Goal: Task Accomplishment & Management: Use online tool/utility

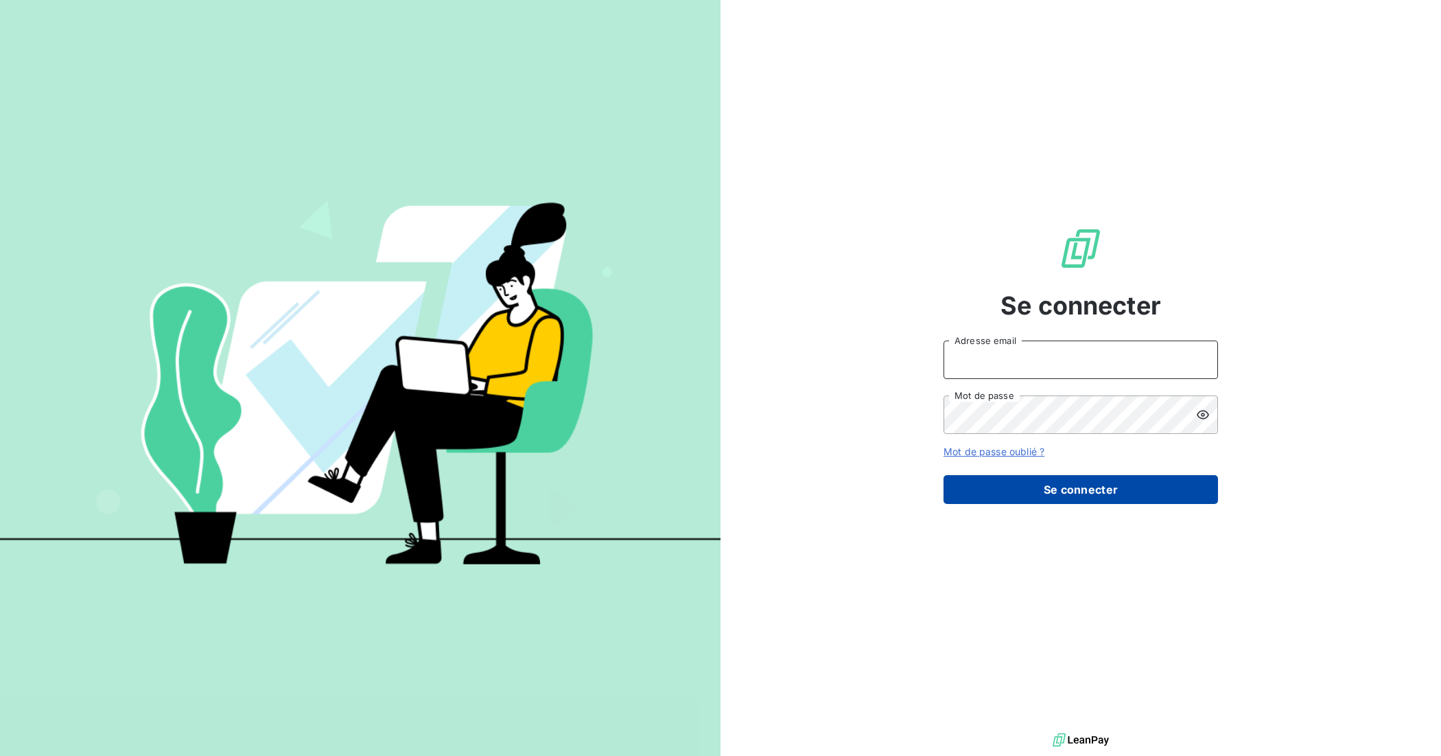
type input "[EMAIL_ADDRESS][DOMAIN_NAME]"
click at [1110, 489] on button "Se connecter" at bounding box center [1081, 489] width 275 height 29
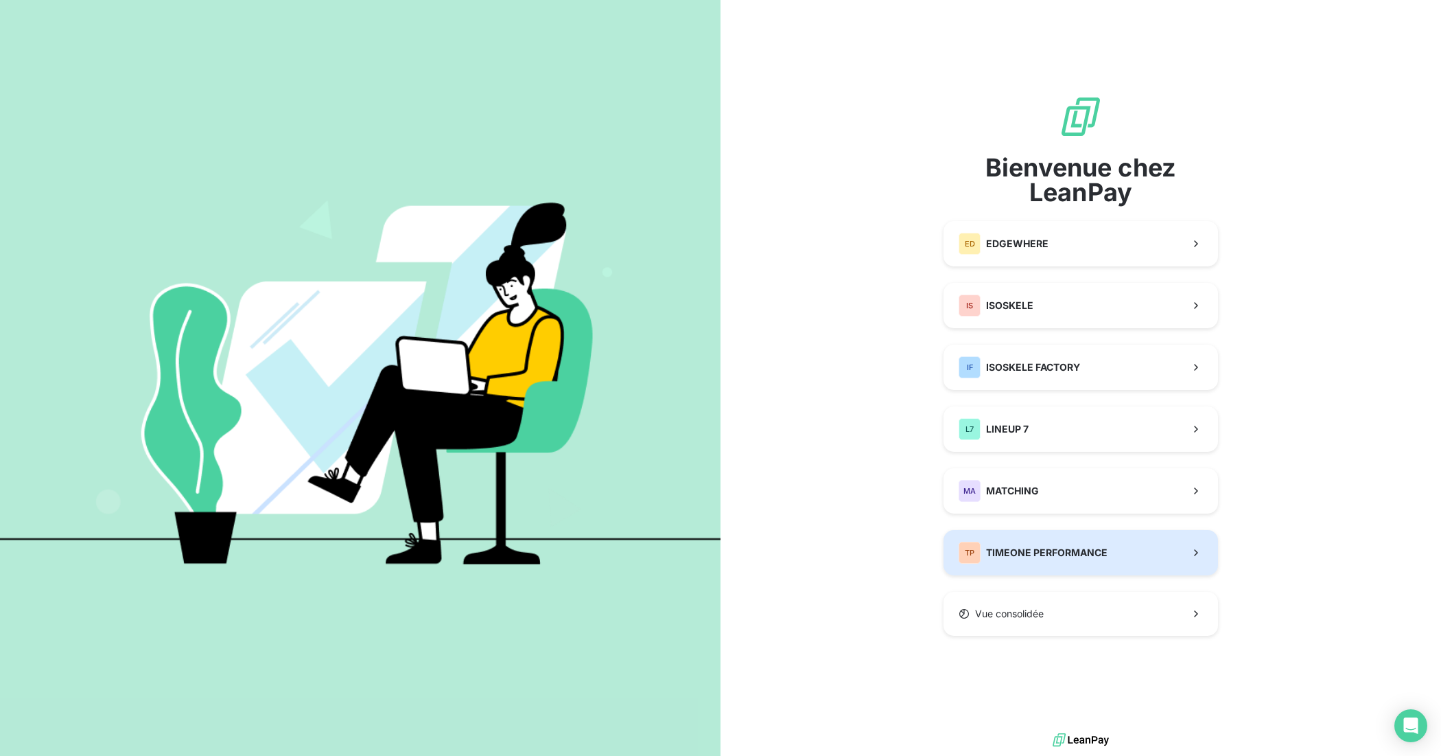
click at [1085, 546] on div "TP TIMEONE PERFORMANCE" at bounding box center [1033, 553] width 149 height 22
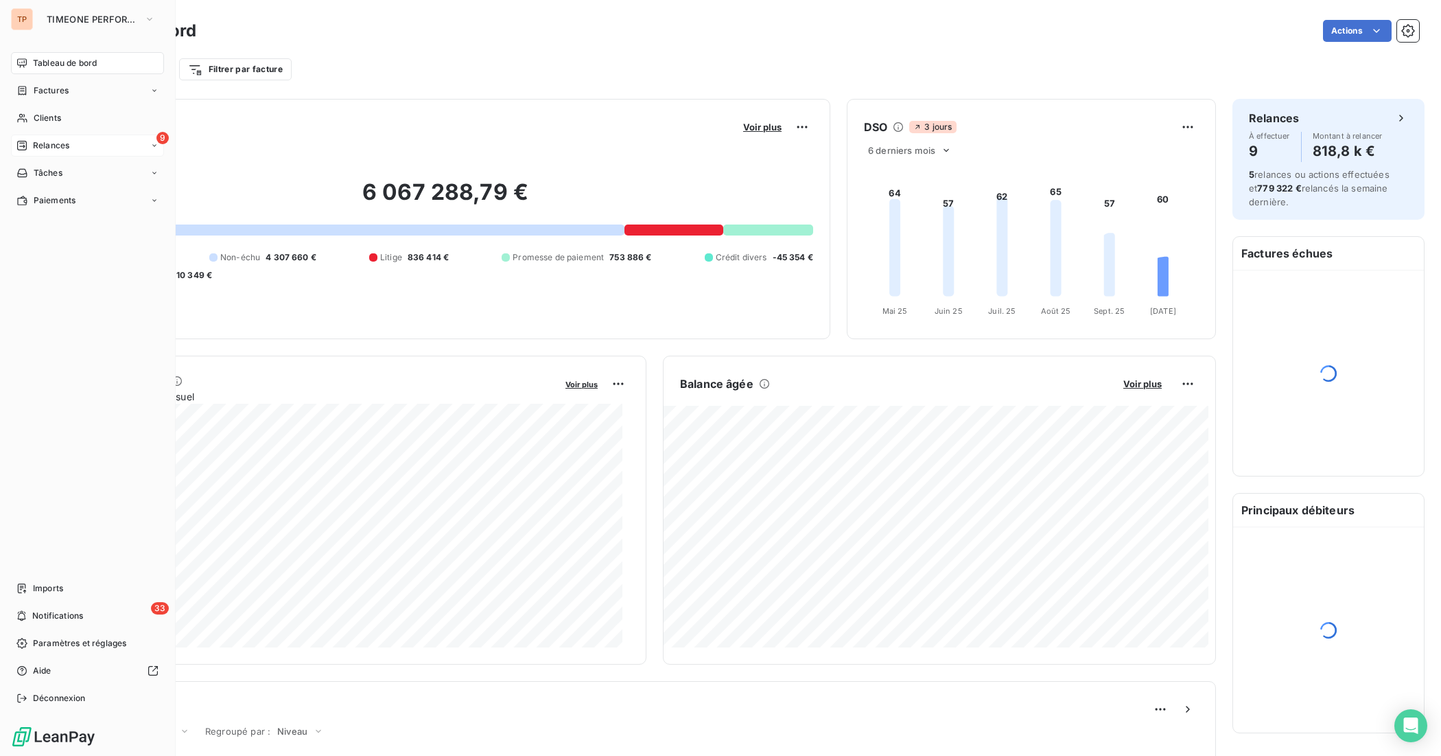
click at [35, 142] on span "Relances" at bounding box center [51, 145] width 36 height 12
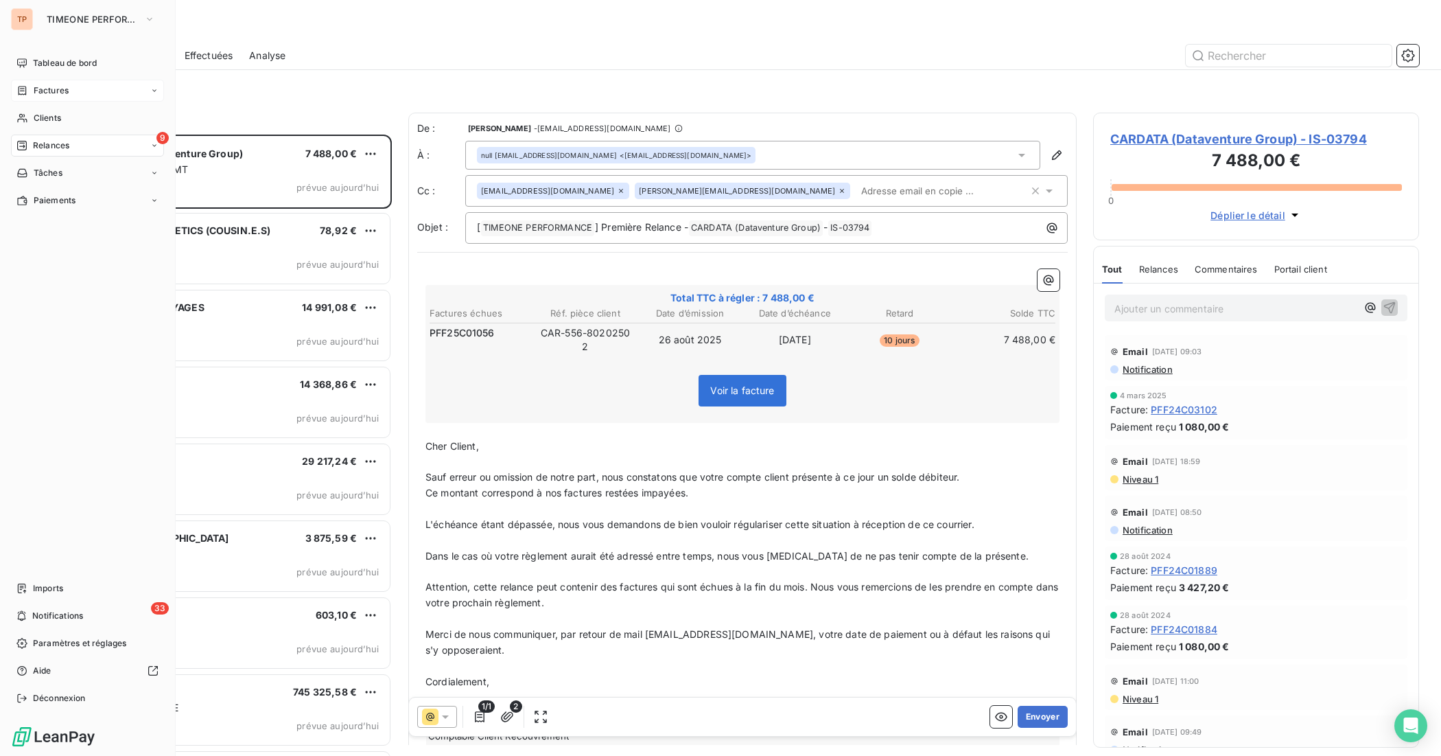
click at [82, 90] on div "Factures" at bounding box center [87, 91] width 153 height 22
click at [107, 197] on div "Clients" at bounding box center [87, 200] width 153 height 22
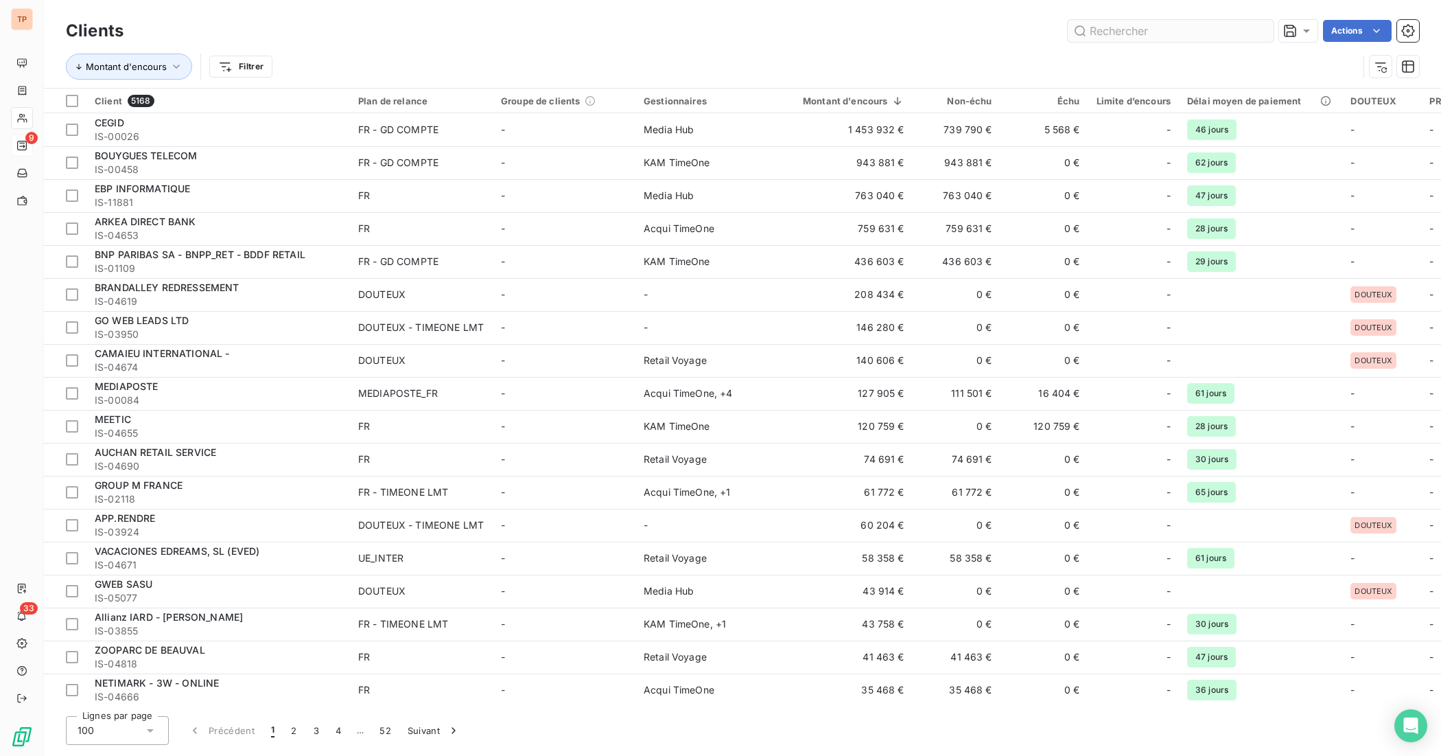
click at [1098, 29] on input "text" at bounding box center [1171, 31] width 206 height 22
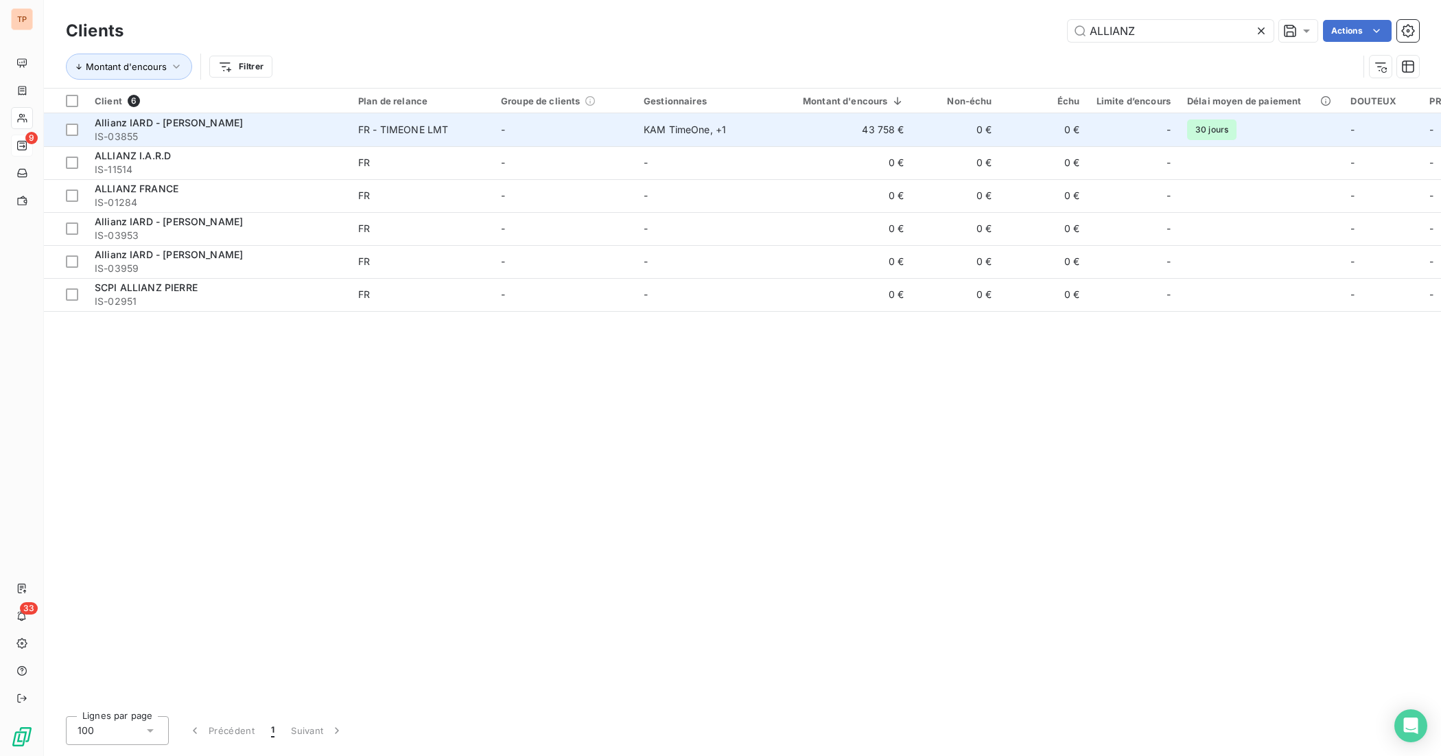
type input "ALLIANZ"
click at [1085, 125] on td "0 €" at bounding box center [1045, 129] width 88 height 33
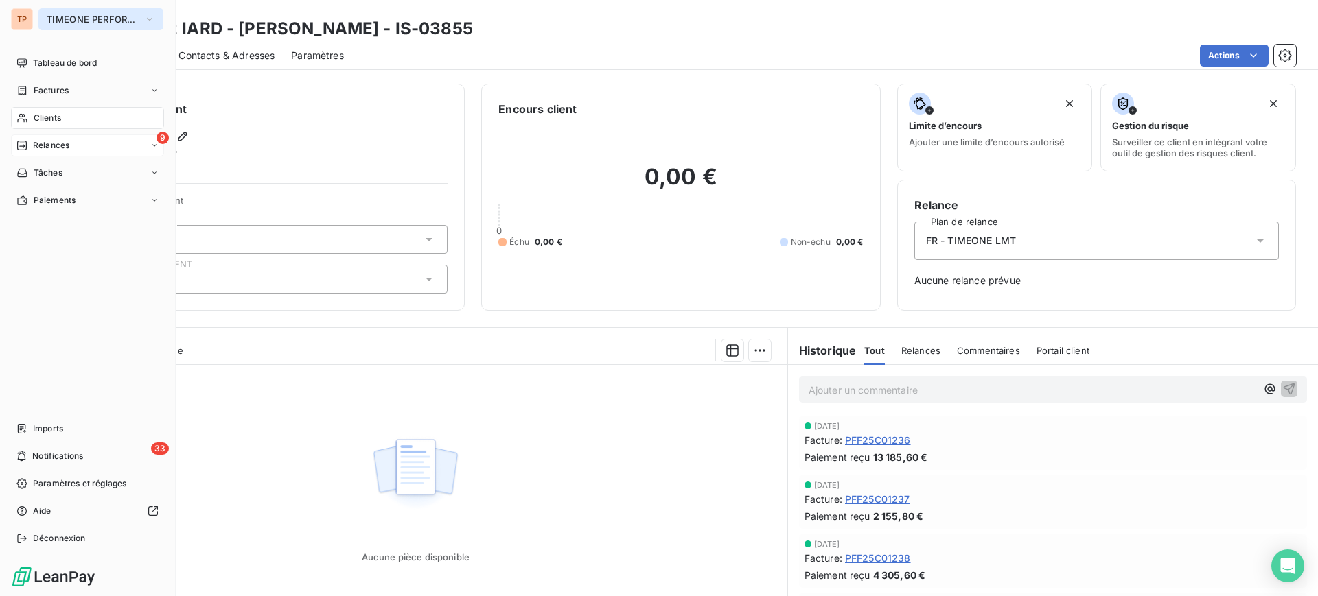
click at [77, 16] on span "TIMEONE PERFORMANCE" at bounding box center [93, 19] width 92 height 11
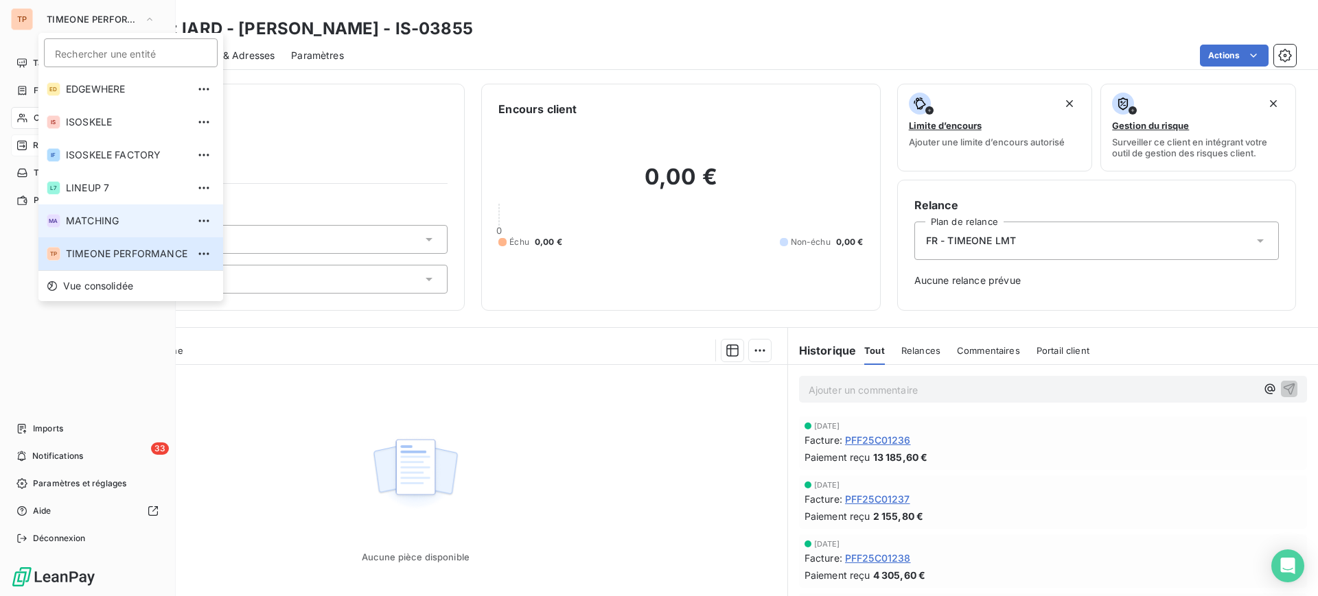
click at [113, 222] on span "MATCHING" at bounding box center [126, 221] width 121 height 14
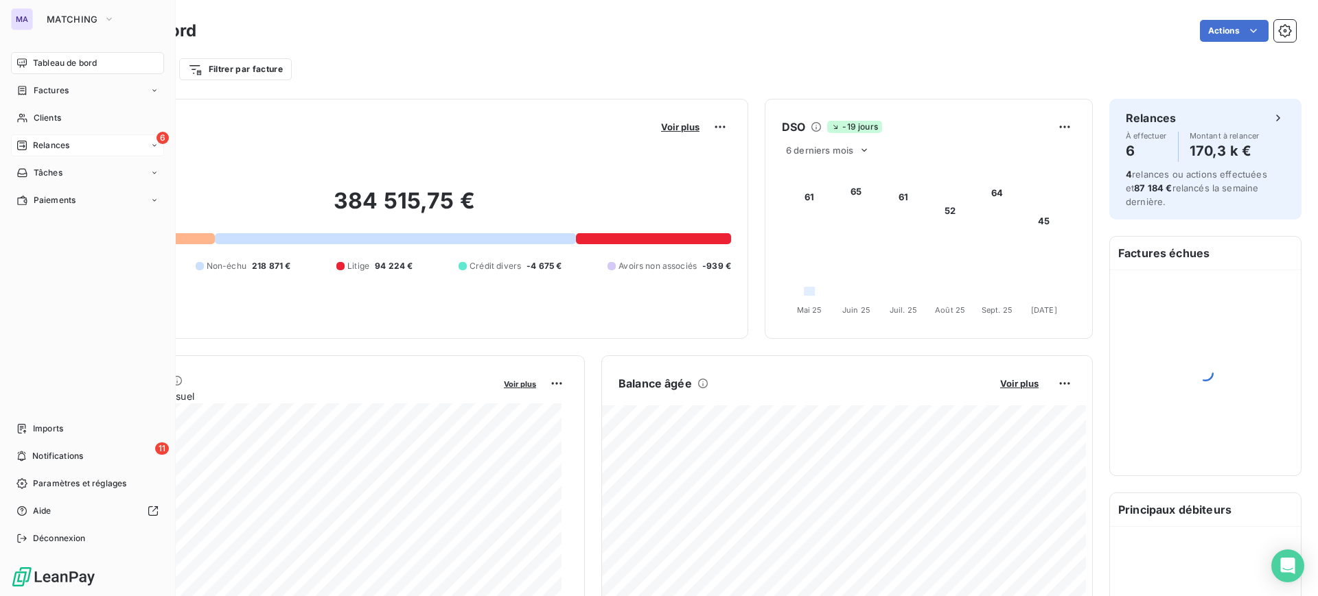
click at [73, 143] on div "6 Relances" at bounding box center [87, 146] width 153 height 22
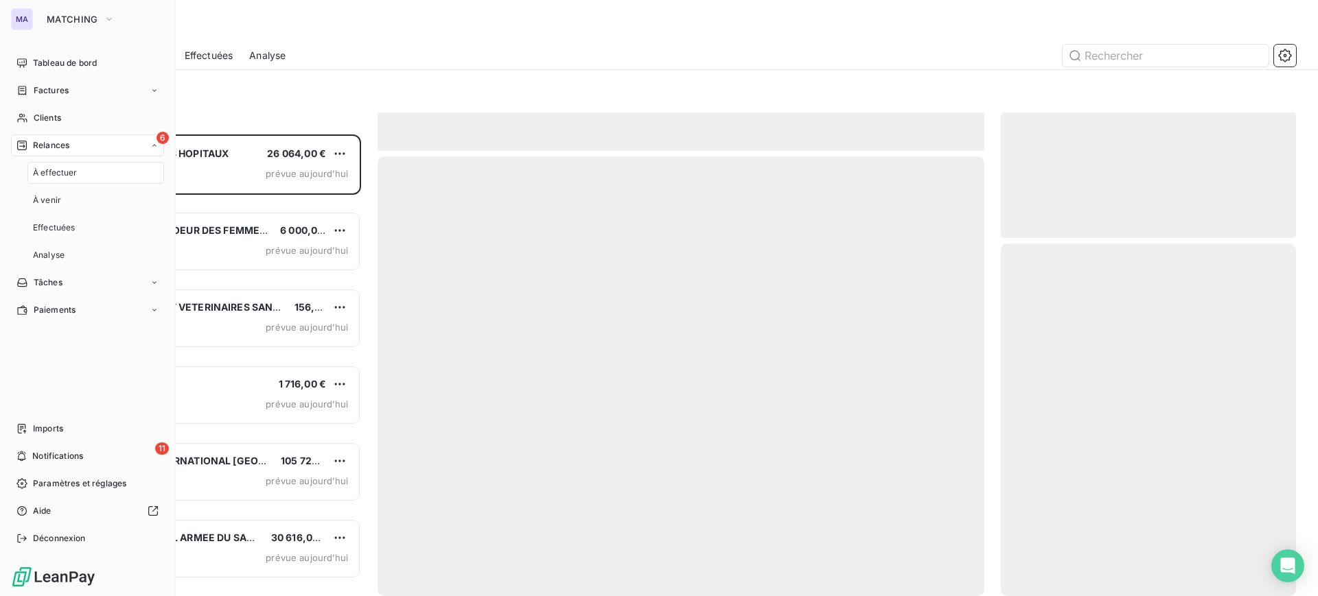
scroll to position [449, 282]
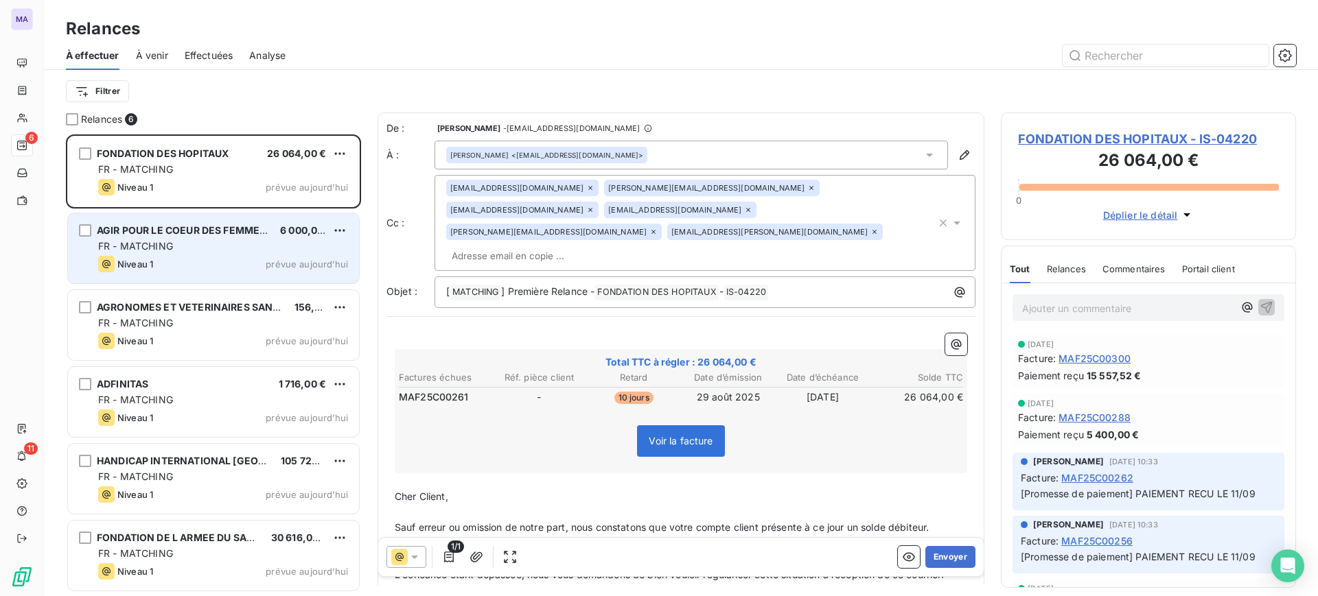
click at [194, 240] on div "FR - MATCHING" at bounding box center [223, 247] width 250 height 14
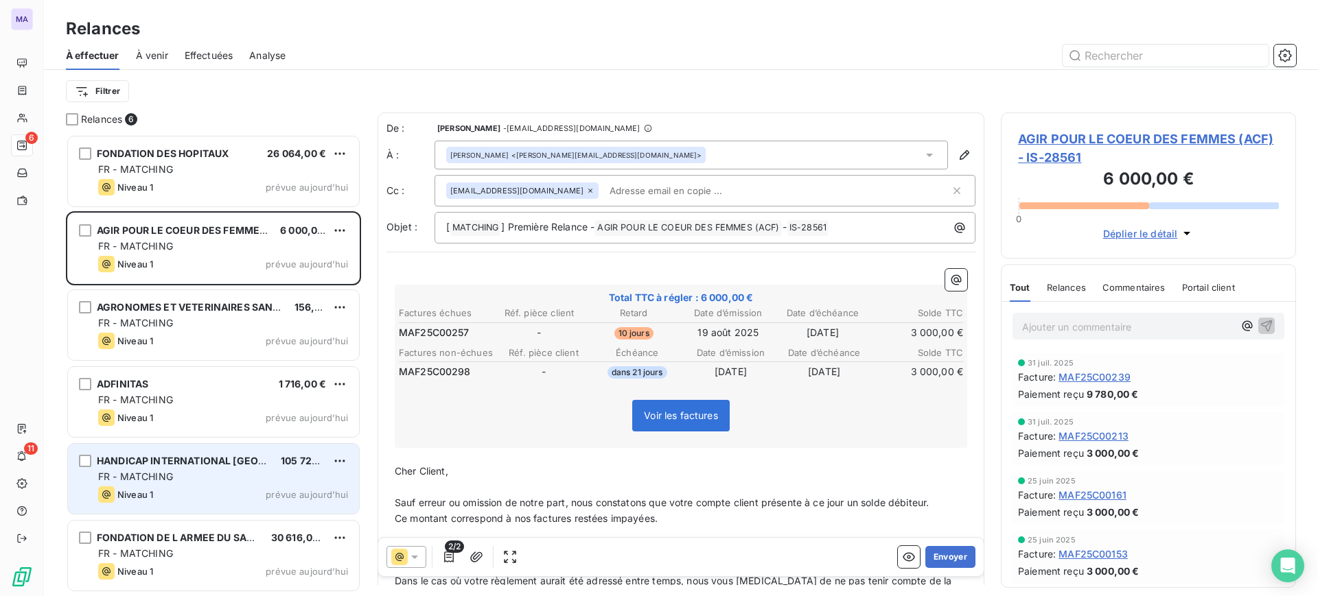
click at [205, 505] on div "HANDICAP INTERNATIONAL FRANCE 105 724,00 € FR - MATCHING Niveau 1 prévue [DATE]" at bounding box center [213, 479] width 291 height 70
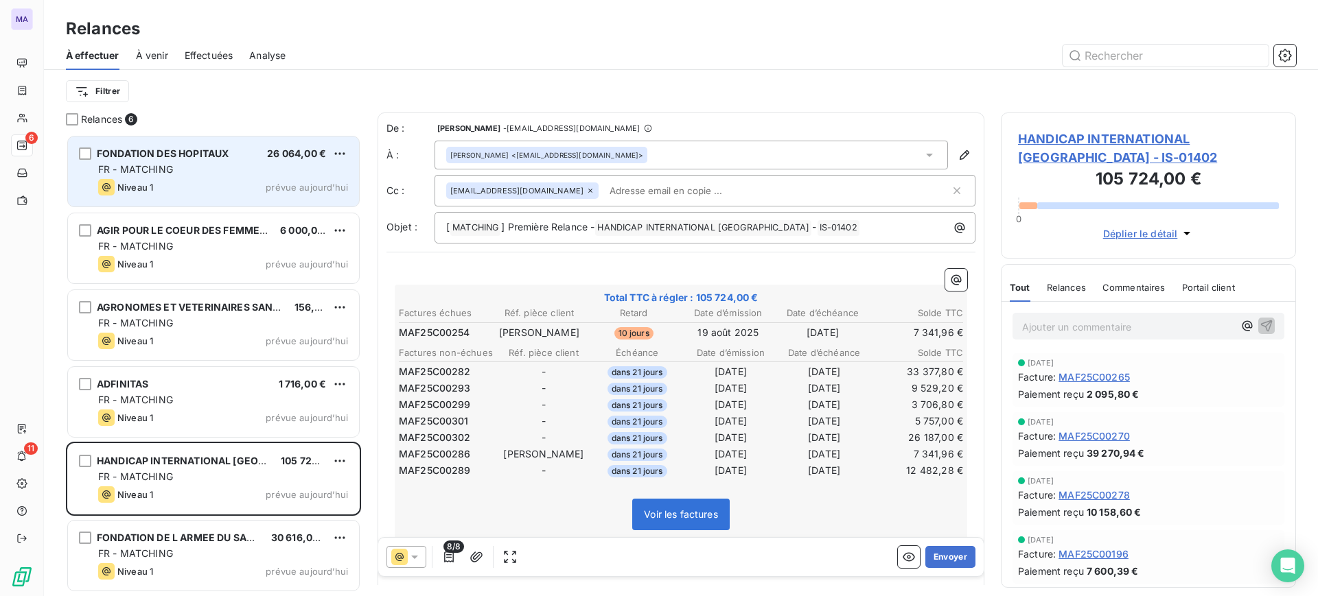
click at [238, 174] on div "FR - MATCHING" at bounding box center [223, 170] width 250 height 14
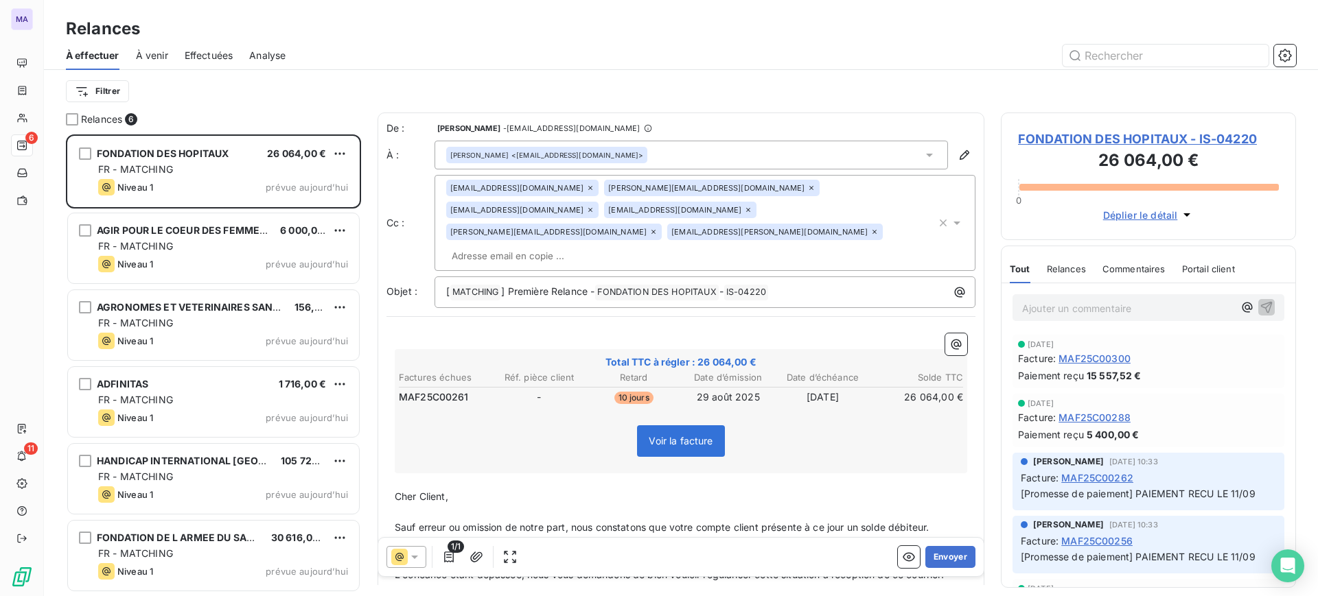
drag, startPoint x: 680, startPoint y: 154, endPoint x: 644, endPoint y: 162, distance: 37.3
click at [644, 162] on div "[PERSON_NAME] <[EMAIL_ADDRESS][DOMAIN_NAME]>" at bounding box center [691, 155] width 513 height 29
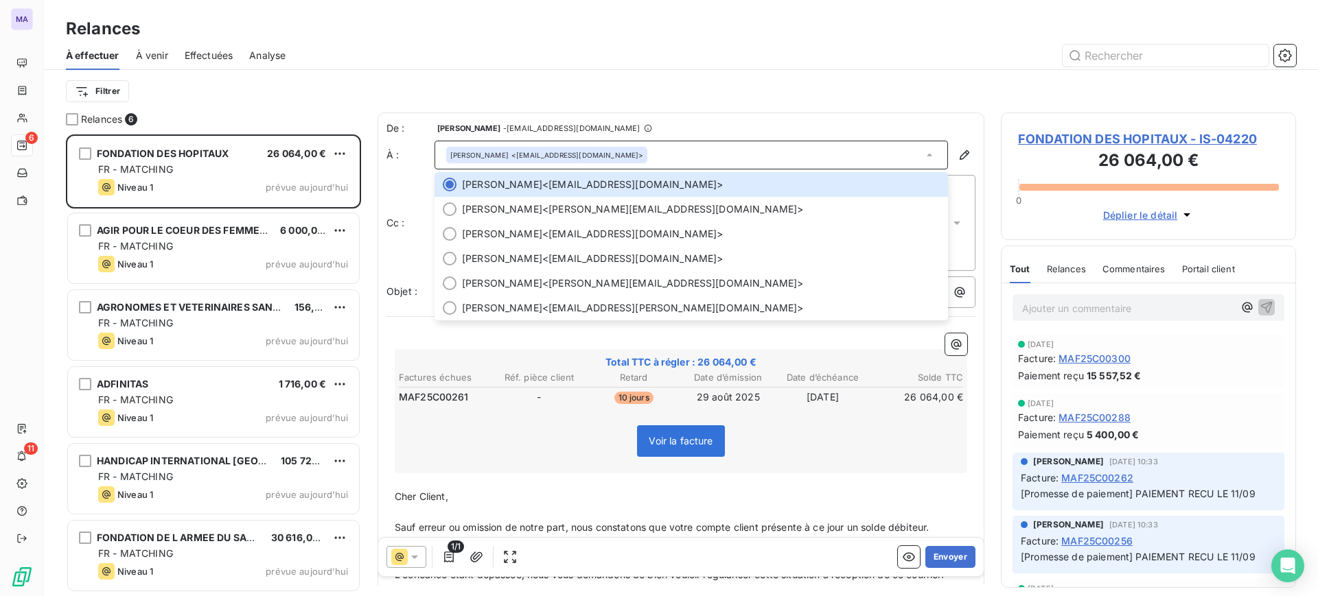
copy div "<[EMAIL_ADDRESS][DOMAIN_NAME]"
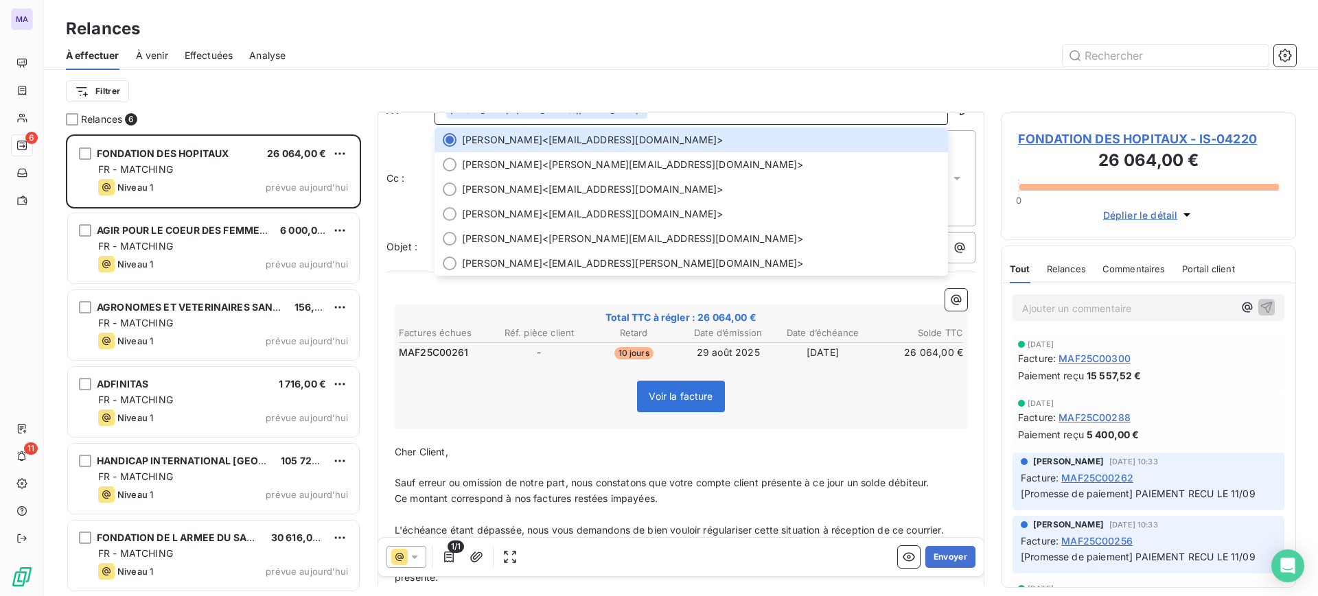
scroll to position [86, 0]
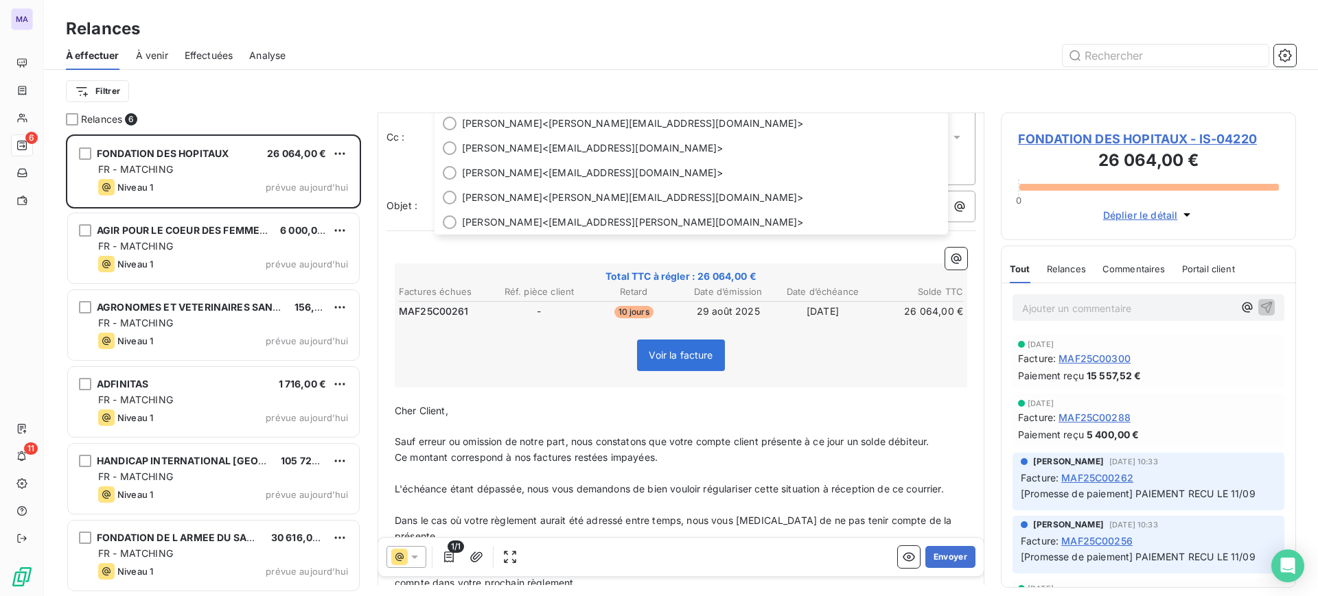
click at [511, 435] on div "﻿ Total TTC à régler : 26 064,00 € Factures échues Réf. pièce client Retard Dat…" at bounding box center [681, 474] width 572 height 452
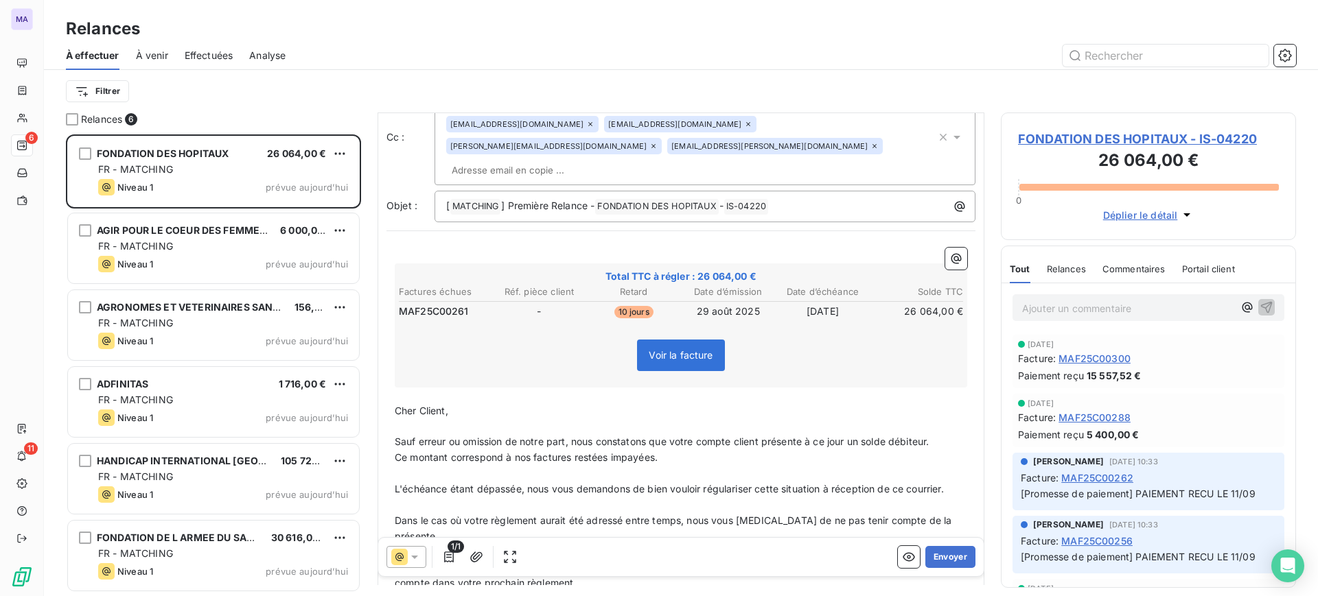
scroll to position [0, 0]
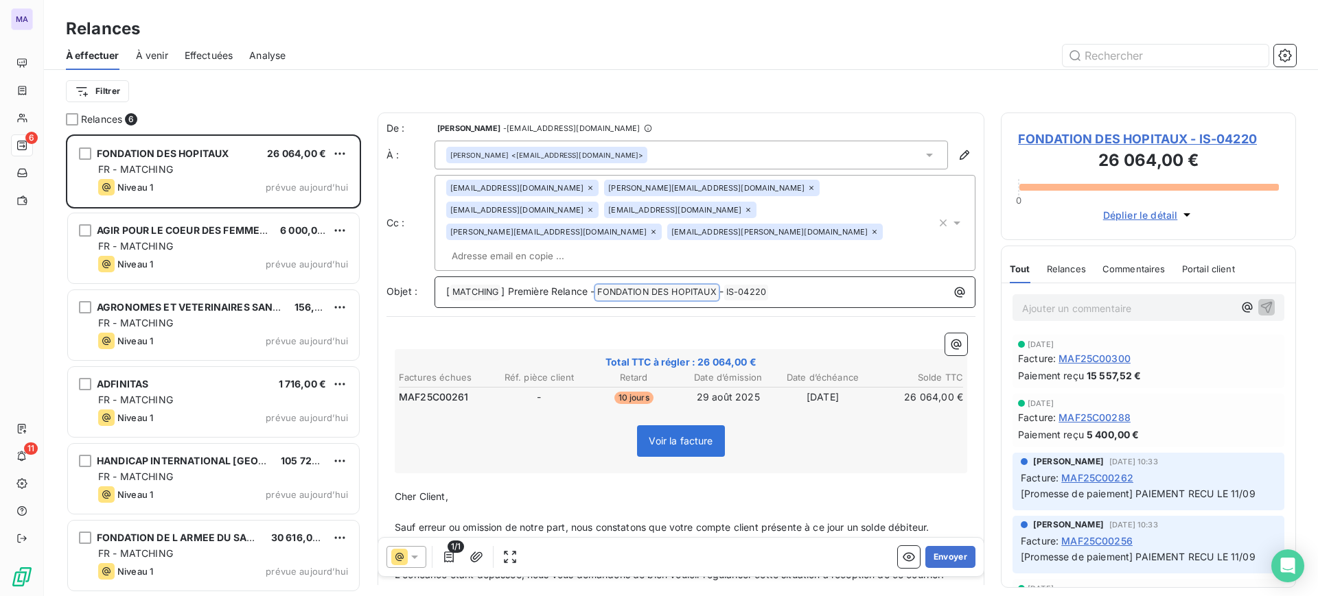
drag, startPoint x: 603, startPoint y: 272, endPoint x: 717, endPoint y: 272, distance: 113.3
click at [717, 285] on span "FONDATION DES HOPITAUX ﻿" at bounding box center [656, 293] width 123 height 16
drag, startPoint x: 720, startPoint y: 270, endPoint x: 601, endPoint y: 270, distance: 118.8
click at [601, 285] on span "FONDATION DES HOPITAUX ﻿" at bounding box center [656, 293] width 123 height 16
drag, startPoint x: 637, startPoint y: 270, endPoint x: 603, endPoint y: 268, distance: 34.4
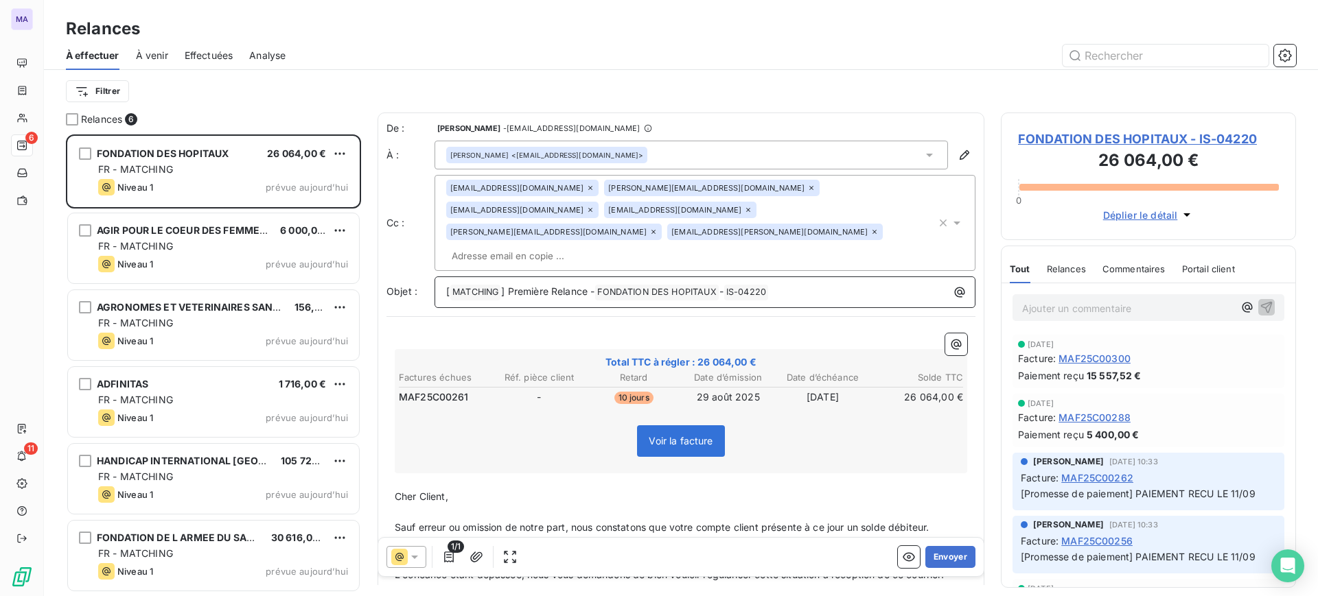
click at [603, 285] on span "FONDATION DES HOPITAUX ﻿" at bounding box center [656, 293] width 123 height 16
drag, startPoint x: 603, startPoint y: 268, endPoint x: 710, endPoint y: 268, distance: 107.8
click at [710, 285] on span "FONDATION DES HOPITAUX ﻿" at bounding box center [656, 293] width 123 height 16
copy span "FONDATION DES HOPITAUX"
drag, startPoint x: 720, startPoint y: 268, endPoint x: 604, endPoint y: 266, distance: 116.0
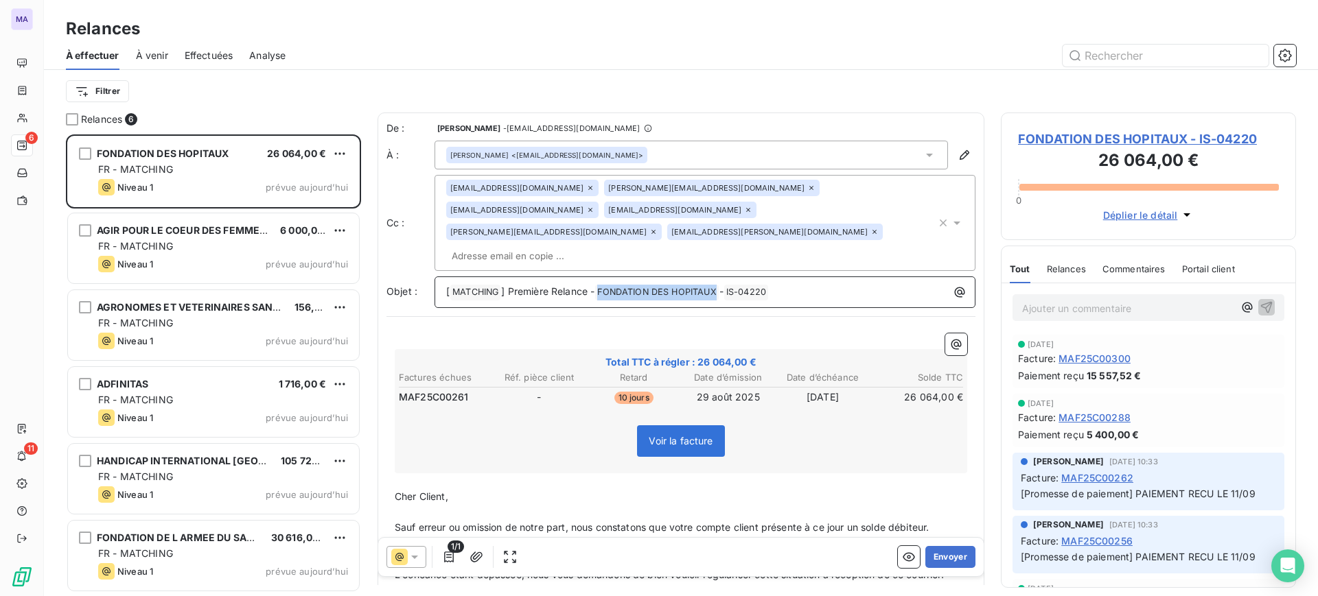
click at [603, 285] on span "FONDATION DES HOPITAUX ﻿" at bounding box center [656, 293] width 123 height 16
drag, startPoint x: 602, startPoint y: 267, endPoint x: 667, endPoint y: 268, distance: 65.2
click at [667, 285] on span "FONDATION DES HOPITAUX ﻿" at bounding box center [656, 293] width 123 height 16
drag, startPoint x: 605, startPoint y: 268, endPoint x: 625, endPoint y: 273, distance: 20.5
click at [664, 285] on span "FONDATION DES HOPITAUX ﻿" at bounding box center [656, 293] width 123 height 16
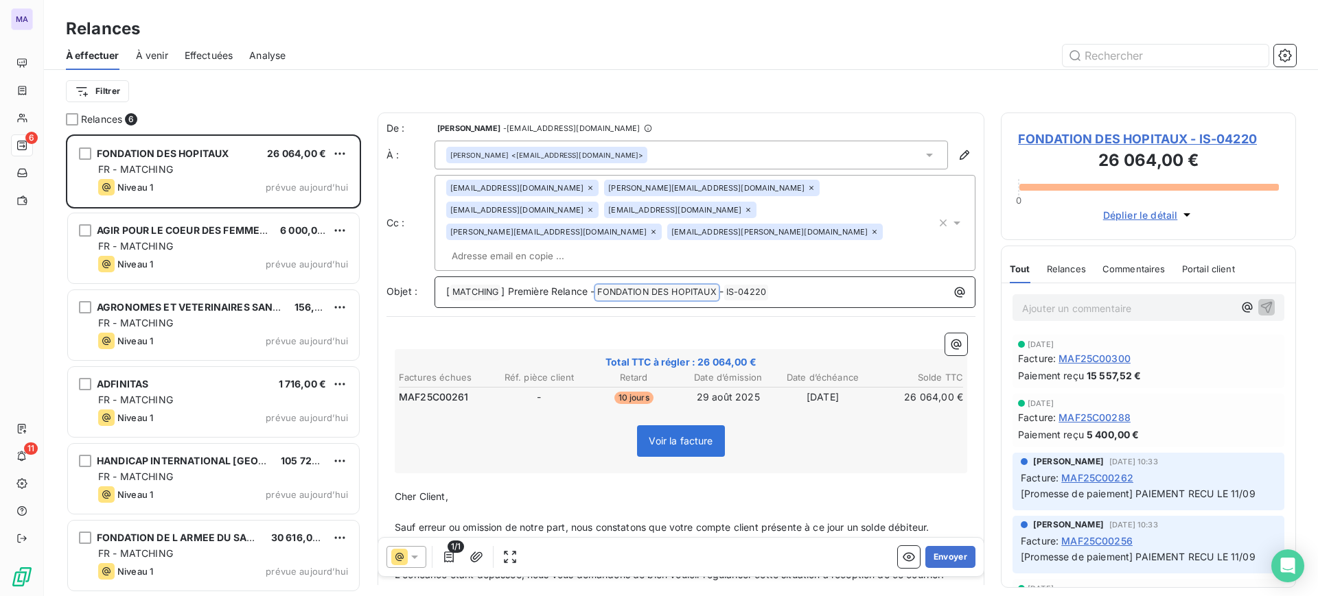
drag, startPoint x: 604, startPoint y: 269, endPoint x: 717, endPoint y: 268, distance: 112.6
click at [661, 285] on span "FONDATION DES HOPITAUX ﻿" at bounding box center [656, 293] width 123 height 16
drag, startPoint x: 719, startPoint y: 269, endPoint x: 602, endPoint y: 273, distance: 117.4
click at [602, 285] on span "FONDATION DES HOPITAUX ﻿" at bounding box center [656, 293] width 123 height 16
copy span "FONDATION DES HOPITAUX"
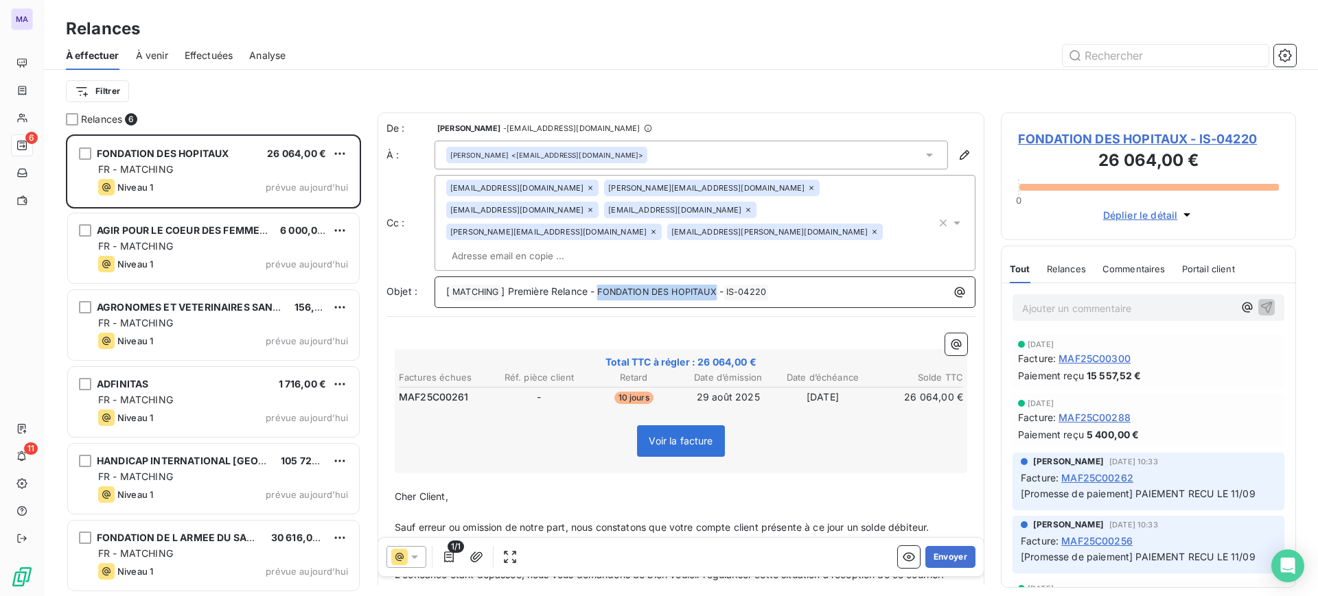
drag, startPoint x: 721, startPoint y: 269, endPoint x: 605, endPoint y: 267, distance: 116.0
click at [605, 285] on span "FONDATION DES HOPITAUX ﻿" at bounding box center [656, 293] width 123 height 16
click at [938, 558] on button "Envoyer" at bounding box center [950, 557] width 50 height 22
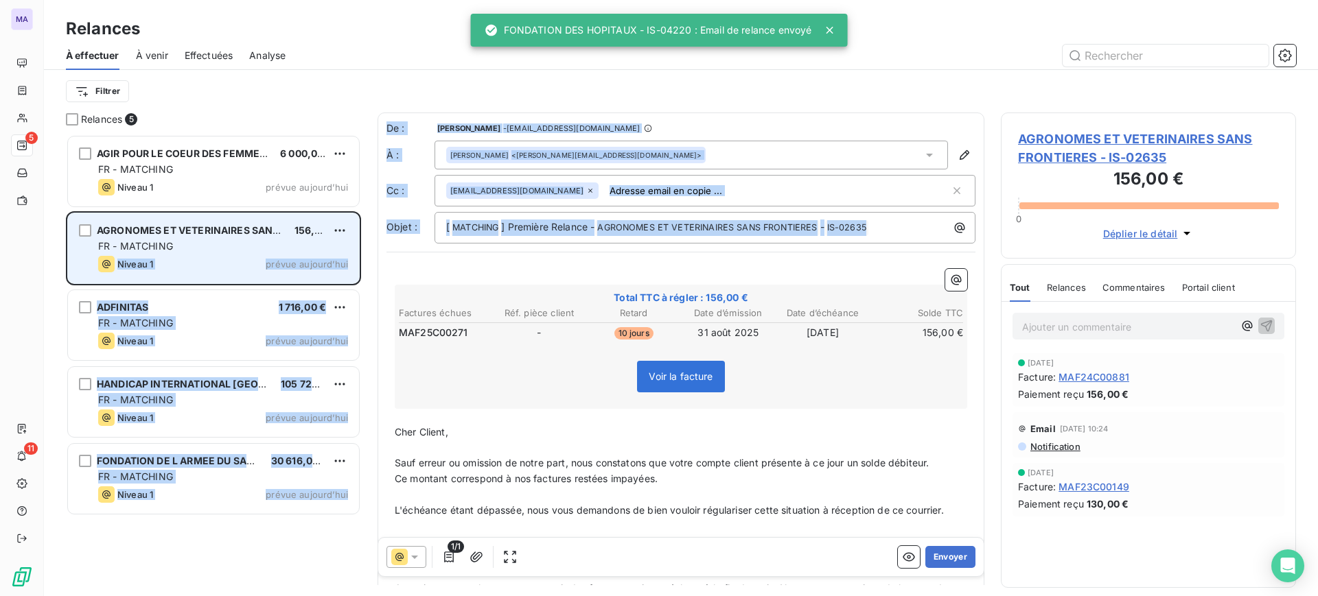
drag, startPoint x: 325, startPoint y: 257, endPoint x: 280, endPoint y: 221, distance: 57.7
click at [283, 225] on div "Relances 5 AGIR POUR LE COEUR DES FEMMES (ACF) 6 000,00 € FR - MATCHING Niveau …" at bounding box center [681, 355] width 1274 height 484
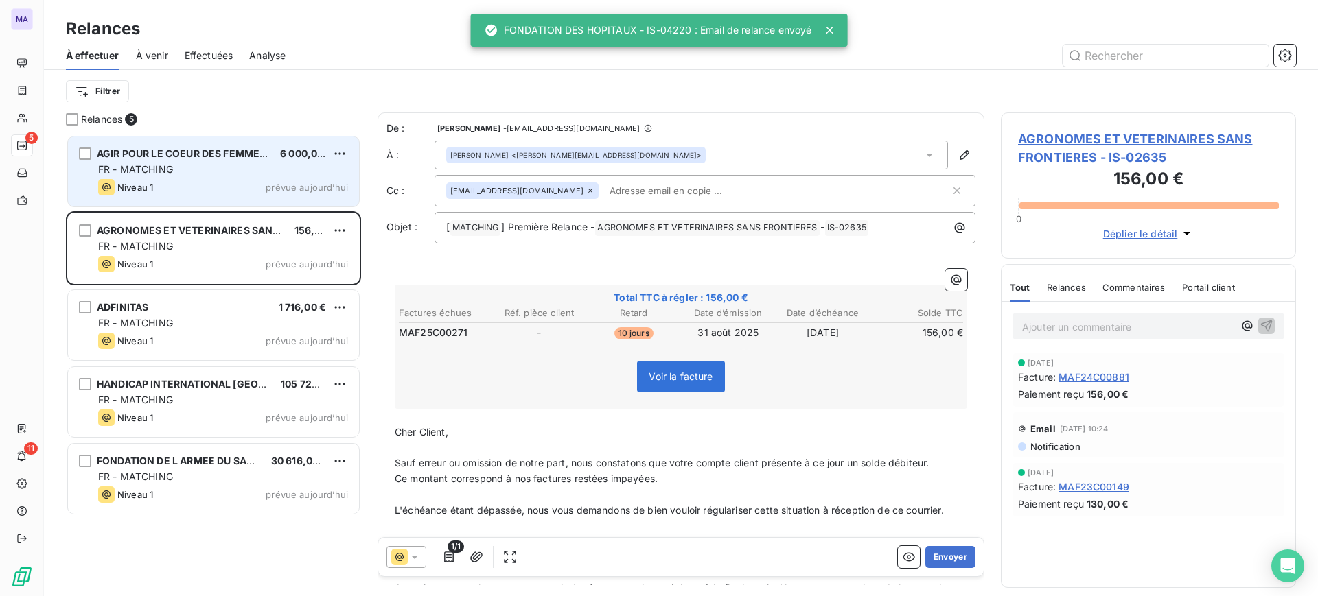
click at [295, 170] on div "FR - MATCHING" at bounding box center [223, 170] width 250 height 14
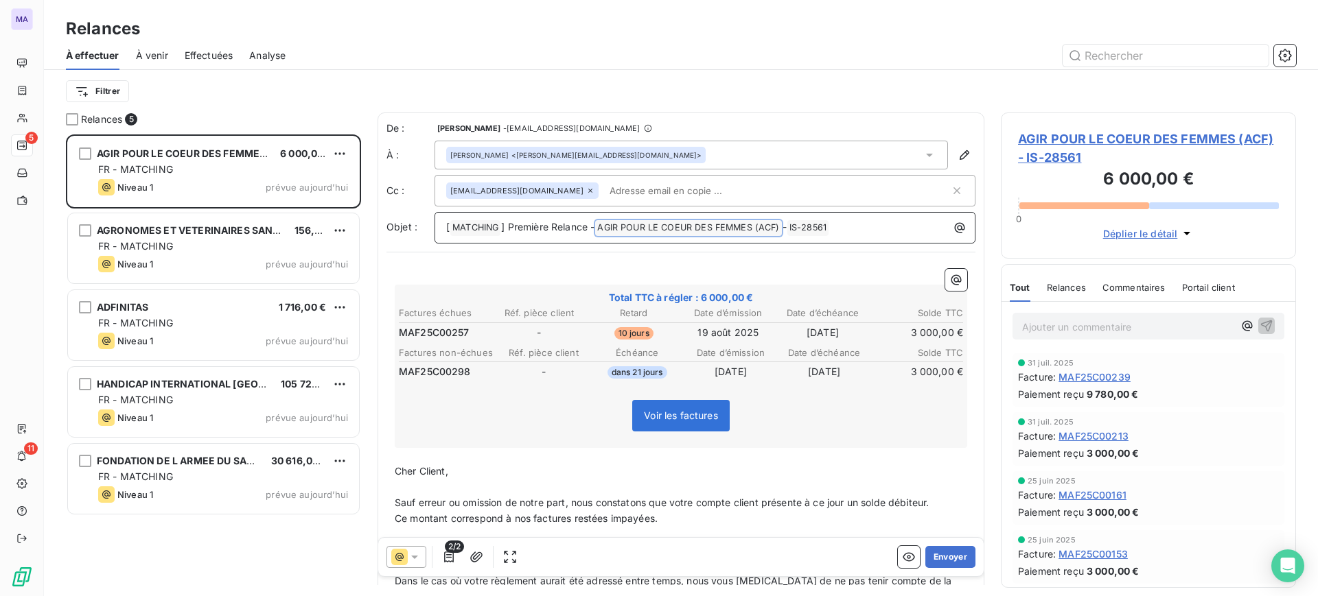
drag, startPoint x: 604, startPoint y: 229, endPoint x: 652, endPoint y: 230, distance: 48.1
click at [652, 230] on span "AGIR POUR LE COEUR DES FEMMES (ACF) ﻿" at bounding box center [688, 228] width 186 height 16
click at [604, 224] on span "AGIR POUR LE COEUR DES FEMMES (ACF) ﻿" at bounding box center [688, 228] width 186 height 16
drag, startPoint x: 604, startPoint y: 224, endPoint x: 732, endPoint y: 233, distance: 128.7
click at [682, 228] on span "AGIR POUR LE COEUR DES FEMMES (ACF) ﻿" at bounding box center [688, 228] width 186 height 16
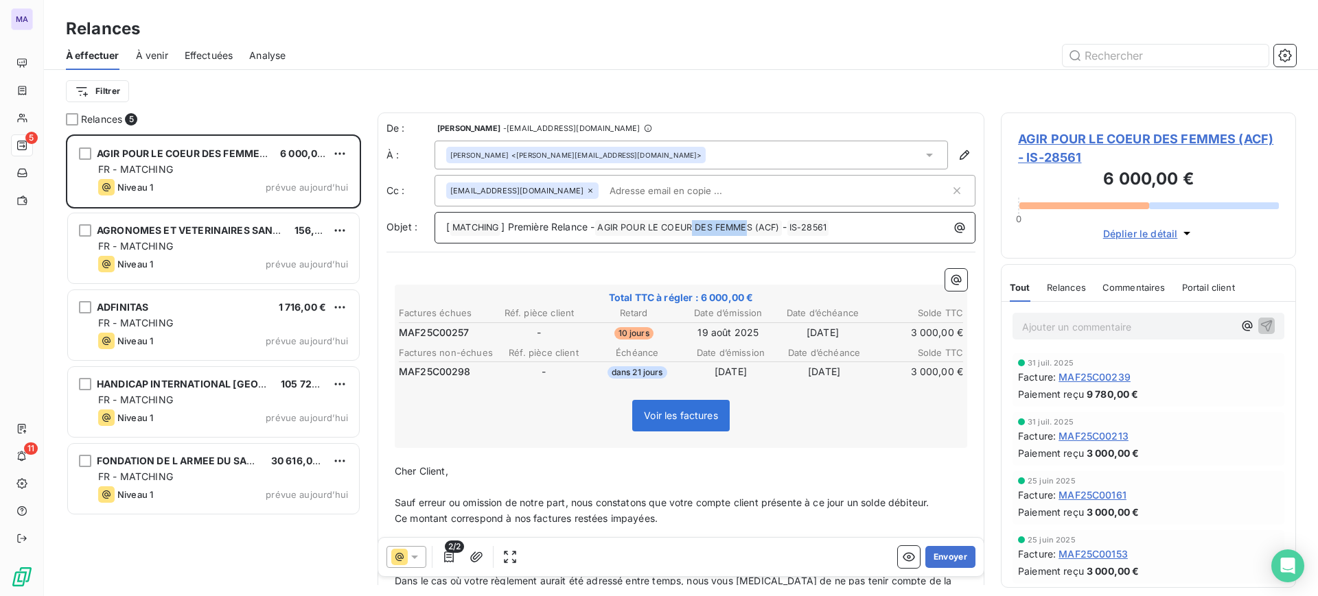
drag, startPoint x: 751, startPoint y: 227, endPoint x: 725, endPoint y: 226, distance: 26.1
click at [693, 227] on span "AGIR POUR LE COEUR DES FEMMES (ACF) ﻿" at bounding box center [688, 228] width 186 height 16
drag, startPoint x: 754, startPoint y: 224, endPoint x: 635, endPoint y: 215, distance: 119.8
click at [635, 215] on div "[ MATCHING ﻿ ] Première Relance - AGIR POUR LE COEUR DES FEMMES (ACF) ﻿ - IS-28…" at bounding box center [705, 228] width 541 height 32
copy span "AGIR POUR LE COEUR DES FEMMES"
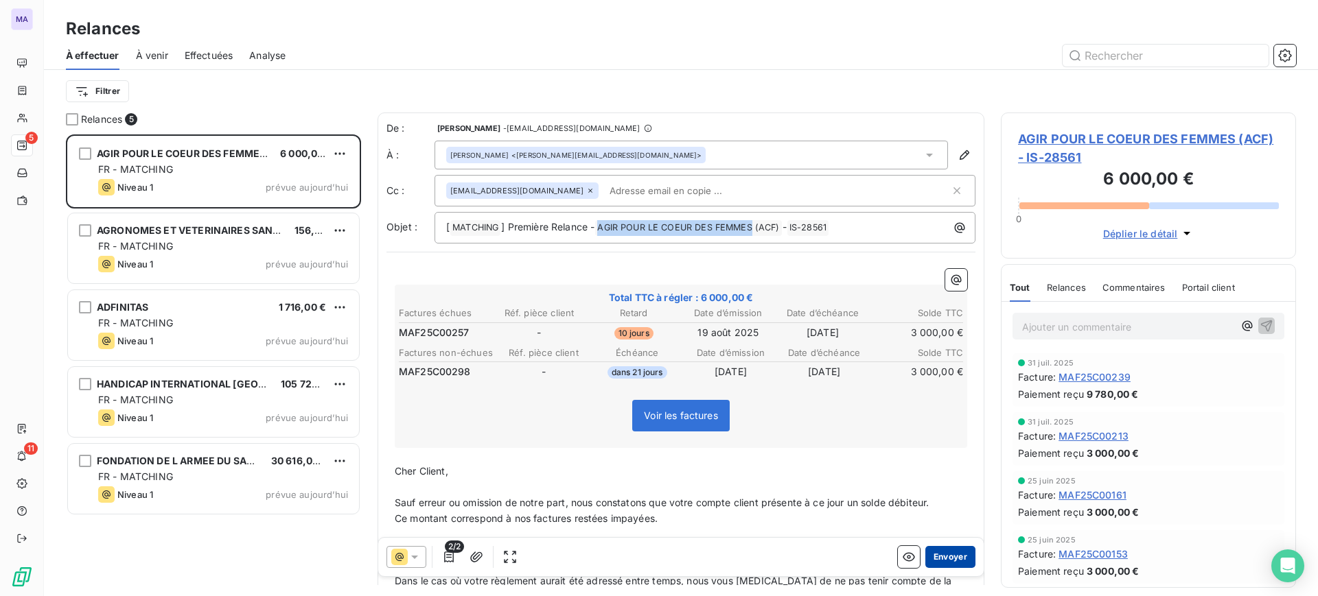
click at [942, 559] on button "Envoyer" at bounding box center [950, 557] width 50 height 22
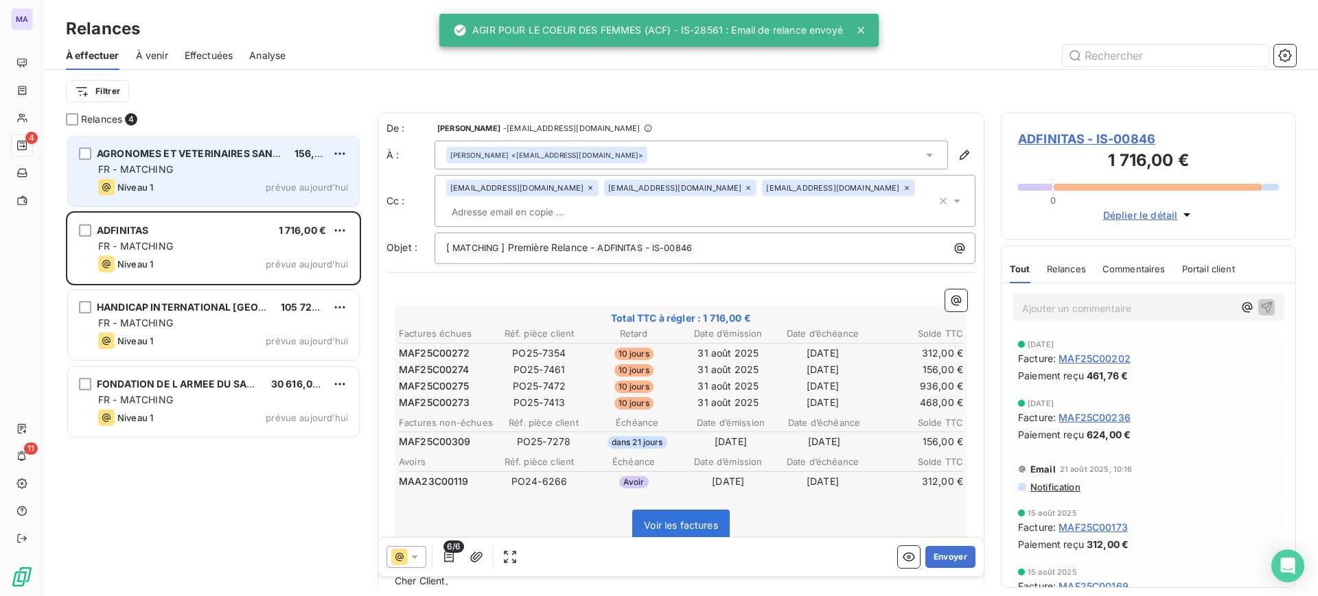
click at [170, 179] on div "Niveau 1 prévue aujourd’hui" at bounding box center [223, 187] width 250 height 16
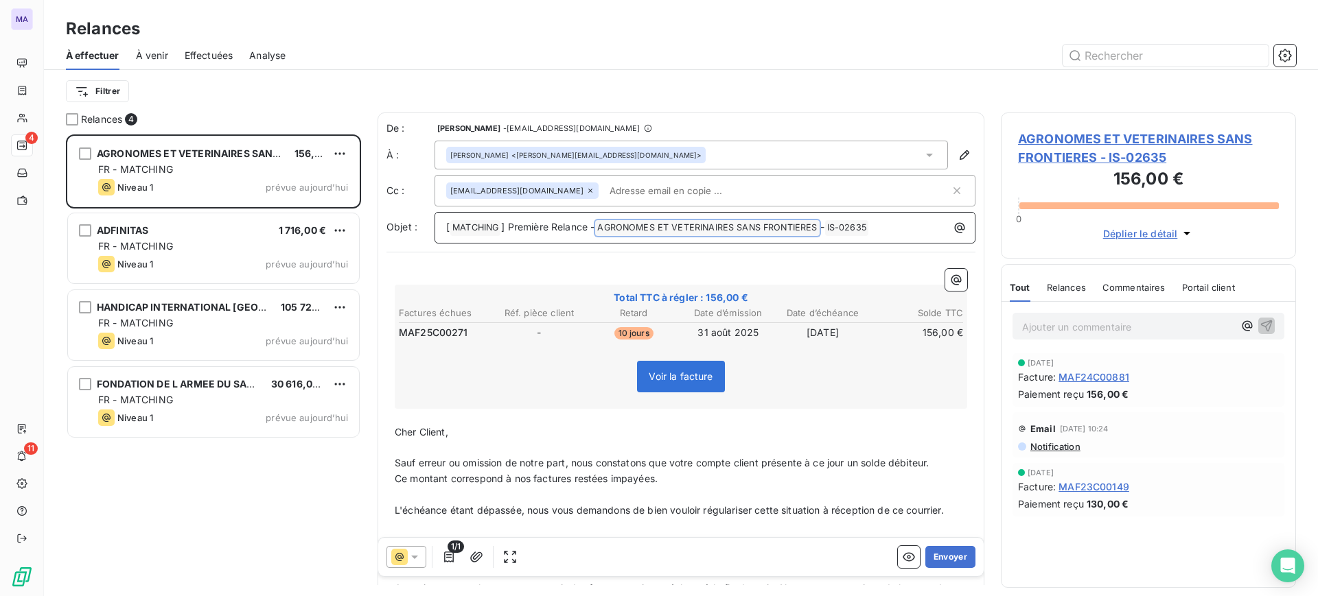
drag, startPoint x: 601, startPoint y: 229, endPoint x: 645, endPoint y: 229, distance: 43.2
click at [645, 229] on span "AGRONOMES ET VETERINAIRES SANS FRONTIERES ﻿" at bounding box center [707, 228] width 224 height 16
drag, startPoint x: 603, startPoint y: 224, endPoint x: 666, endPoint y: 225, distance: 62.5
click at [657, 225] on span "AGRONOMES ET VETERINAIRES SANS FRONTIERES ﻿" at bounding box center [707, 228] width 224 height 16
drag, startPoint x: 821, startPoint y: 226, endPoint x: 592, endPoint y: 222, distance: 229.3
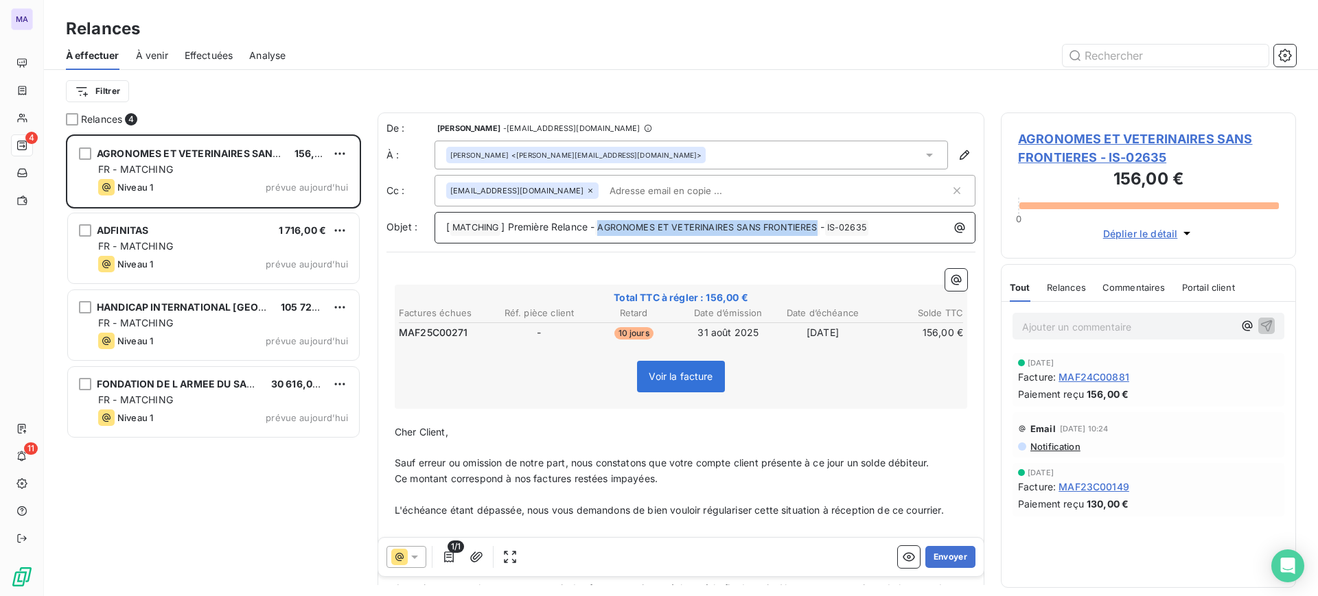
click at [592, 222] on p "[ MATCHING ﻿ ] Première Relance - AGRONOMES ET VETERINAIRES SANS FRONTIERES ﻿ -…" at bounding box center [708, 228] width 524 height 16
copy span "AGRONOMES ET VETERINAIRES SANS FRONTIERES"
click at [942, 566] on button "Envoyer" at bounding box center [950, 557] width 50 height 22
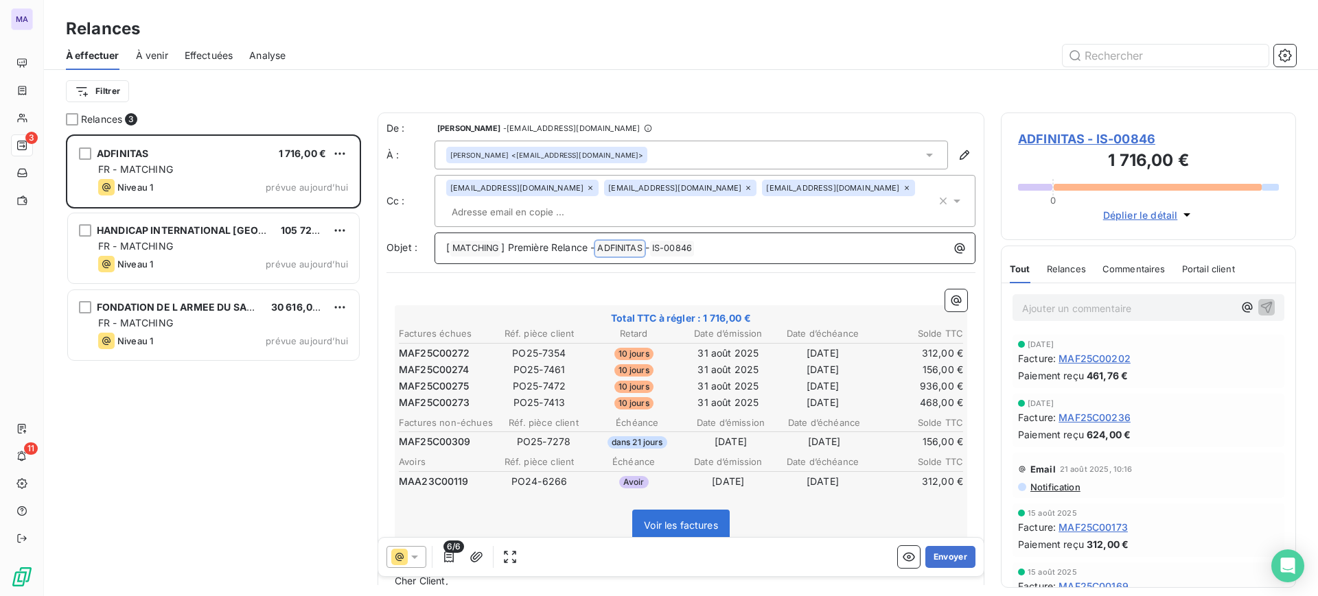
drag, startPoint x: 605, startPoint y: 227, endPoint x: 647, endPoint y: 219, distance: 42.7
click at [632, 241] on span "ADFINITAS ﻿" at bounding box center [619, 249] width 49 height 16
drag, startPoint x: 647, startPoint y: 222, endPoint x: 604, endPoint y: 222, distance: 43.2
click at [604, 241] on span "ADFINITAS ﻿" at bounding box center [619, 249] width 49 height 16
drag, startPoint x: 605, startPoint y: 227, endPoint x: 638, endPoint y: 225, distance: 33.7
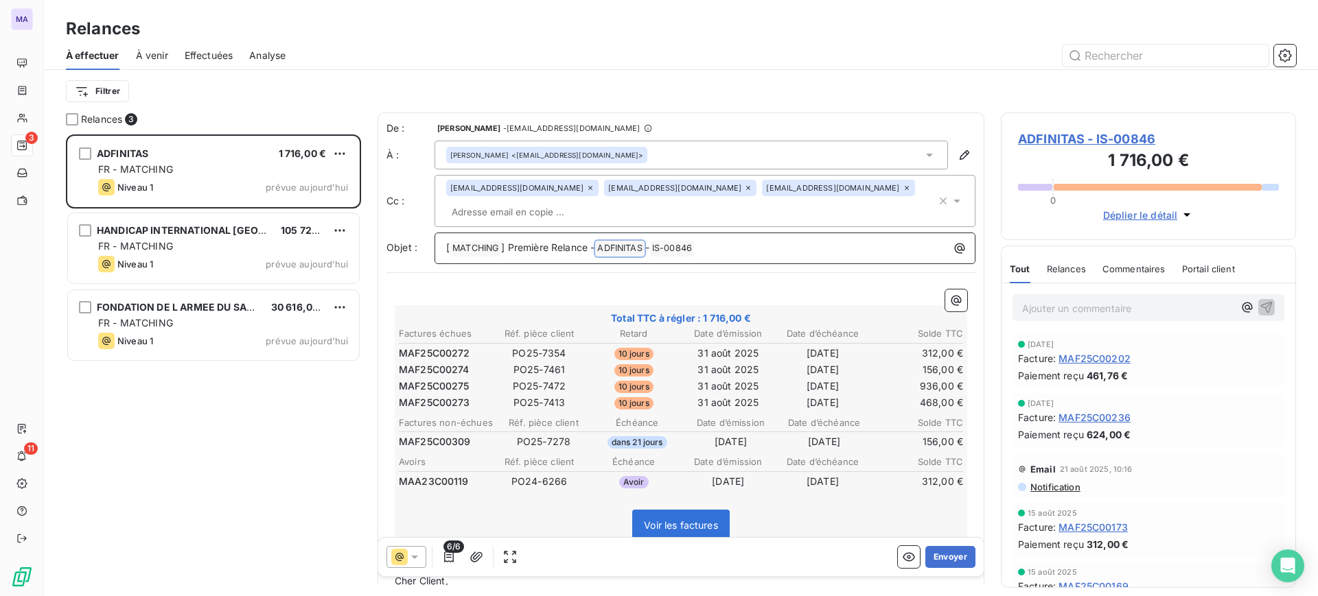
click at [633, 241] on span "ADFINITAS ﻿" at bounding box center [619, 249] width 49 height 16
drag, startPoint x: 646, startPoint y: 224, endPoint x: 600, endPoint y: 224, distance: 46.0
click at [600, 240] on p "[ MATCHING ﻿ ] Première Relance - ADFINITAS ﻿ - IS-00846 ﻿ ﻿" at bounding box center [708, 248] width 524 height 16
copy span "ADFINITAS"
click at [929, 557] on button "Envoyer" at bounding box center [950, 557] width 50 height 22
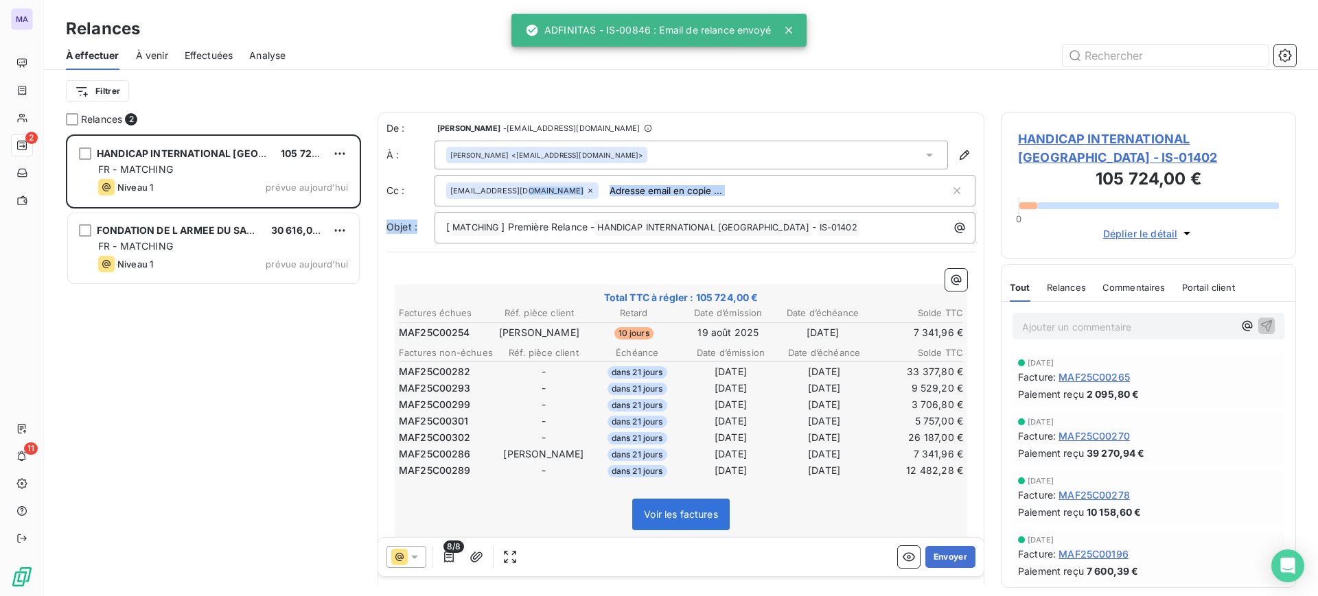
drag, startPoint x: 542, startPoint y: 221, endPoint x: 566, endPoint y: 242, distance: 32.6
click at [566, 242] on div "De : SORAYA MOUZAOUI - [EMAIL_ADDRESS][DOMAIN_NAME] À : [PERSON_NAME] <[EMAIL_A…" at bounding box center [680, 182] width 589 height 122
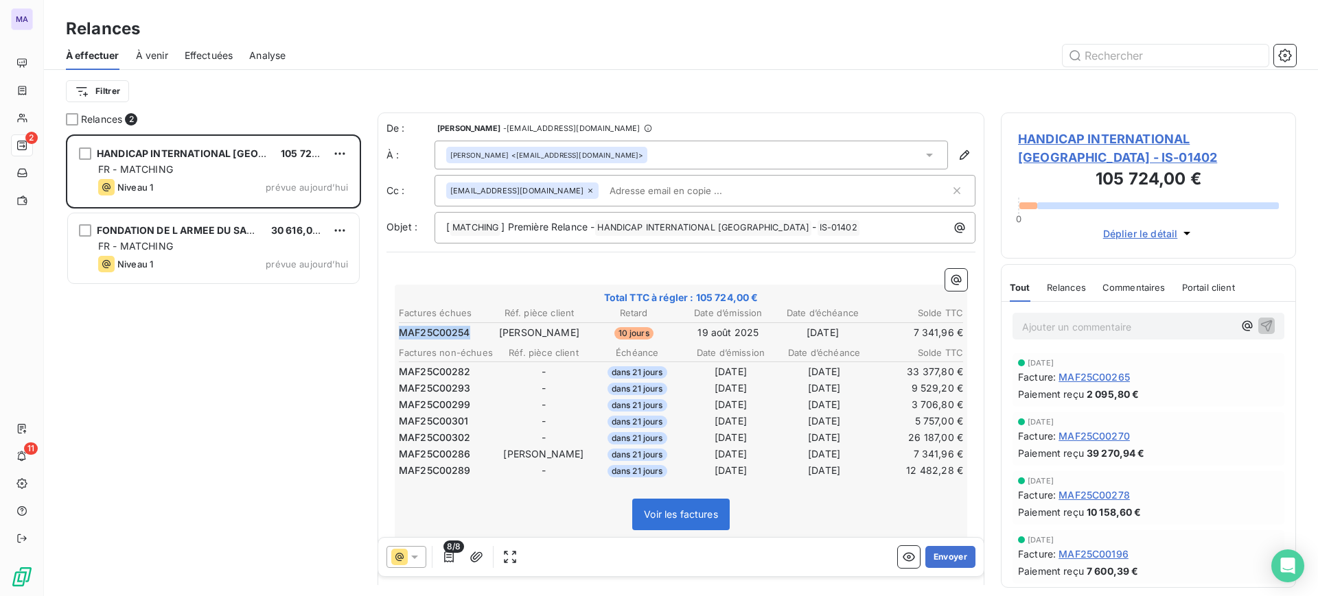
drag, startPoint x: 470, startPoint y: 333, endPoint x: 400, endPoint y: 329, distance: 69.5
click at [400, 329] on td "MAF25C00254" at bounding box center [444, 332] width 93 height 15
copy span "MAF25C00254"
drag, startPoint x: 403, startPoint y: 327, endPoint x: 474, endPoint y: 338, distance: 71.4
click at [474, 338] on td "MAF25C00254" at bounding box center [444, 332] width 93 height 15
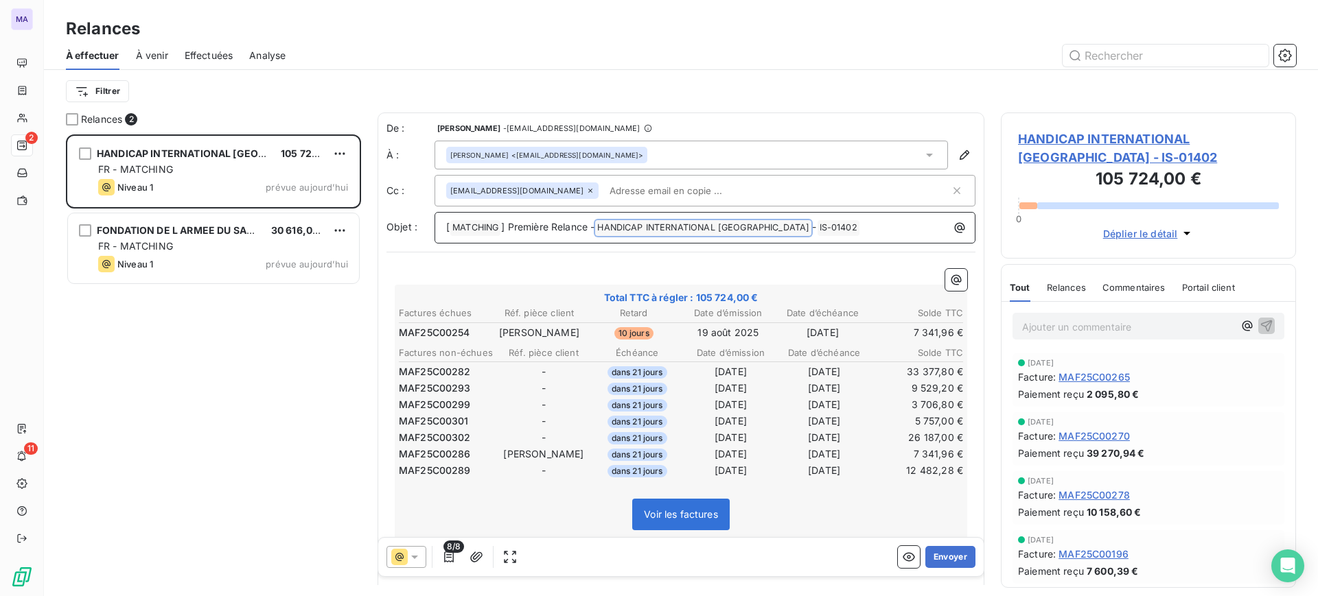
drag, startPoint x: 606, startPoint y: 227, endPoint x: 686, endPoint y: 228, distance: 79.6
click at [686, 228] on span "HANDICAP INTERNATIONAL FRANCE ﻿" at bounding box center [703, 228] width 216 height 16
drag, startPoint x: 602, startPoint y: 224, endPoint x: 624, endPoint y: 224, distance: 22.0
click at [624, 224] on span "HANDICAP INTERNATIONAL FRANCE ﻿" at bounding box center [703, 228] width 216 height 16
click at [602, 226] on span "HANDICAP INTERNATIONAL FRANCE ﻿" at bounding box center [703, 228] width 216 height 16
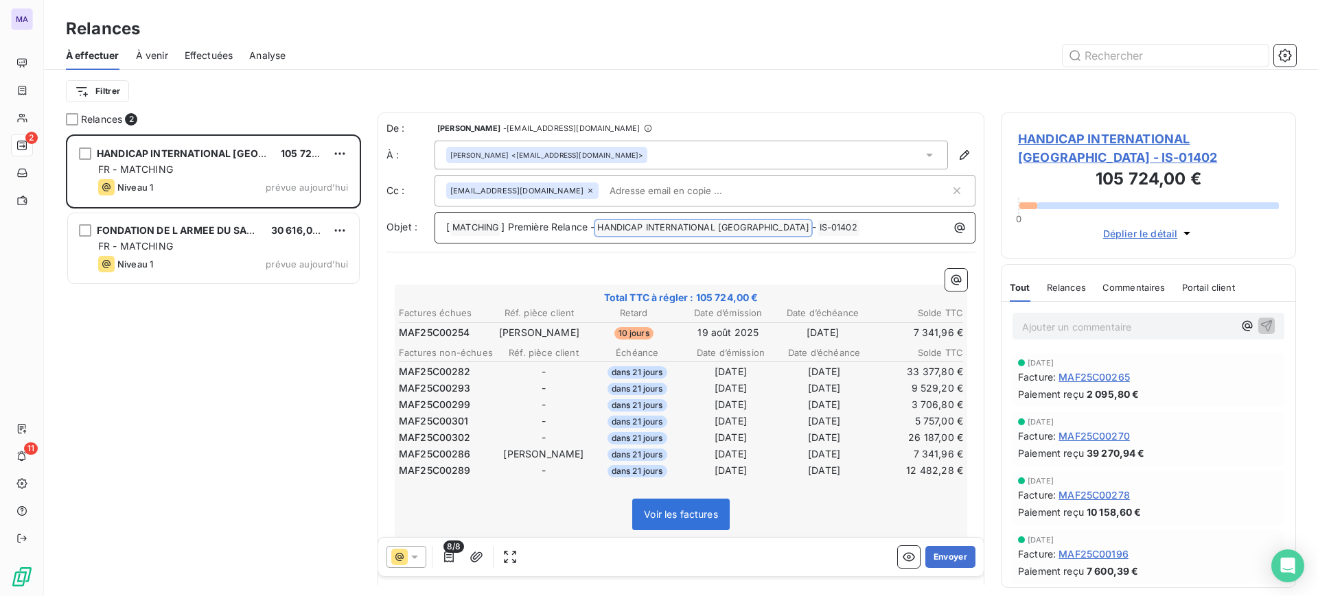
drag, startPoint x: 604, startPoint y: 227, endPoint x: 640, endPoint y: 231, distance: 36.7
click at [640, 231] on span "HANDICAP INTERNATIONAL FRANCE ﻿" at bounding box center [703, 228] width 216 height 16
drag, startPoint x: 756, startPoint y: 227, endPoint x: 603, endPoint y: 224, distance: 153.1
click at [603, 224] on span "HANDICAP INTERNATIONAL FRANCE ﻿" at bounding box center [703, 228] width 216 height 16
drag, startPoint x: 758, startPoint y: 222, endPoint x: 604, endPoint y: 231, distance: 154.7
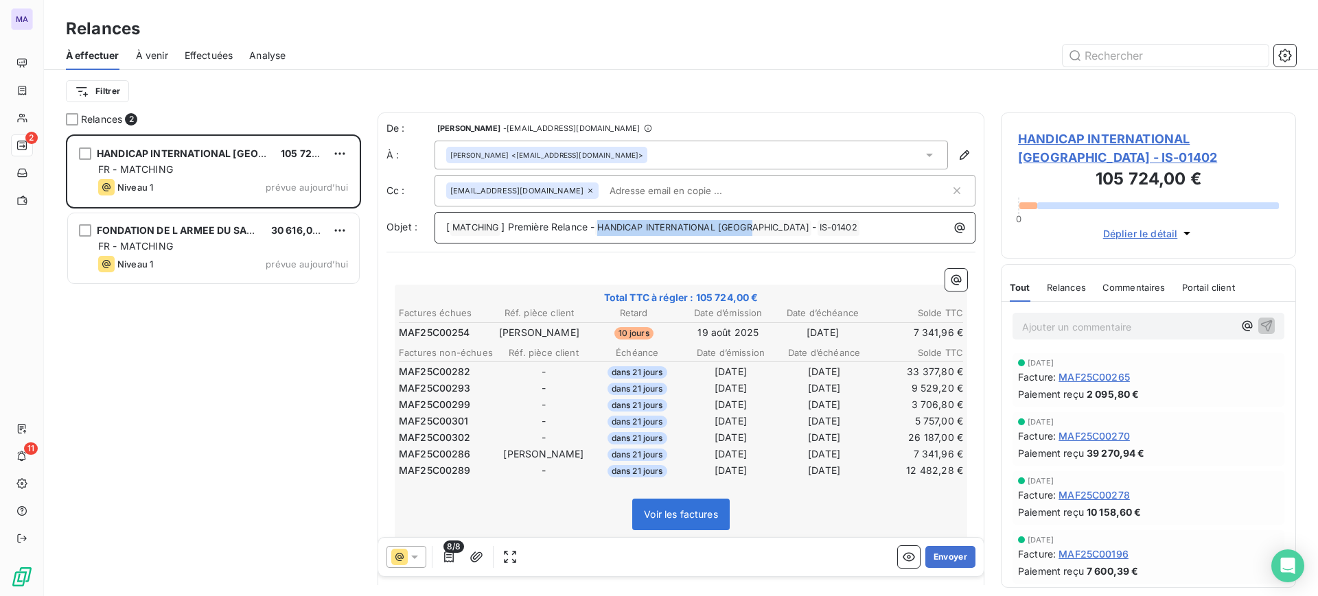
click at [604, 231] on span "HANDICAP INTERNATIONAL FRANCE ﻿" at bounding box center [703, 228] width 216 height 16
drag, startPoint x: 777, startPoint y: 231, endPoint x: 770, endPoint y: 224, distance: 9.7
click at [770, 231] on div "De : SORAYA MOUZAOUI - [EMAIL_ADDRESS][DOMAIN_NAME] À : [PERSON_NAME] <[EMAIL_A…" at bounding box center [680, 182] width 589 height 122
copy span "HANDICAP INTERNATIONAL [GEOGRAPHIC_DATA]"
drag, startPoint x: 757, startPoint y: 222, endPoint x: 630, endPoint y: 212, distance: 127.4
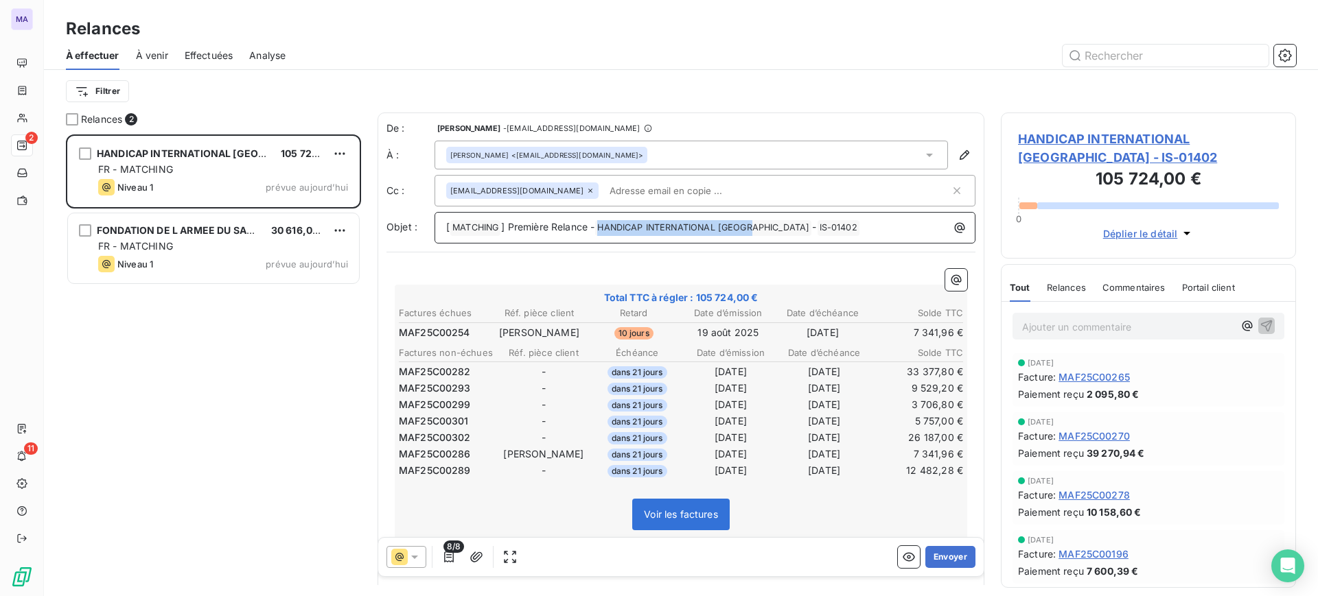
click at [630, 212] on div "[ MATCHING ﻿ ] Première Relance - HANDICAP INTERNATIONAL FRANCE ﻿ - IS-01402 ﻿ ﻿" at bounding box center [705, 228] width 541 height 32
click at [950, 551] on button "Envoyer" at bounding box center [950, 557] width 50 height 22
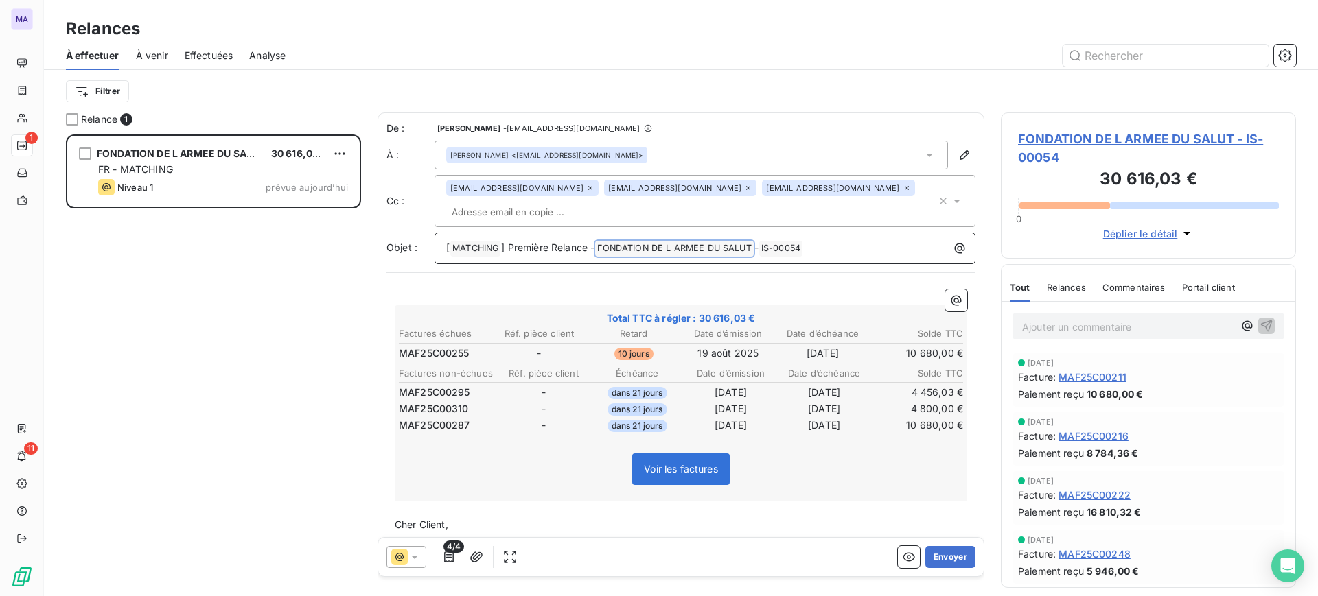
drag, startPoint x: 603, startPoint y: 246, endPoint x: 710, endPoint y: 242, distance: 106.5
click at [689, 246] on span "FONDATION DE L ARMEE DU SALUT ﻿" at bounding box center [674, 249] width 158 height 16
drag, startPoint x: 758, startPoint y: 251, endPoint x: 682, endPoint y: 242, distance: 76.6
click at [682, 242] on p "[ MATCHING ﻿ ] Première Relance - FONDATION DE L ARMEE DU SALUT ﻿ - IS-00054 ﻿ ﻿" at bounding box center [708, 248] width 524 height 16
drag, startPoint x: 634, startPoint y: 251, endPoint x: 756, endPoint y: 255, distance: 122.3
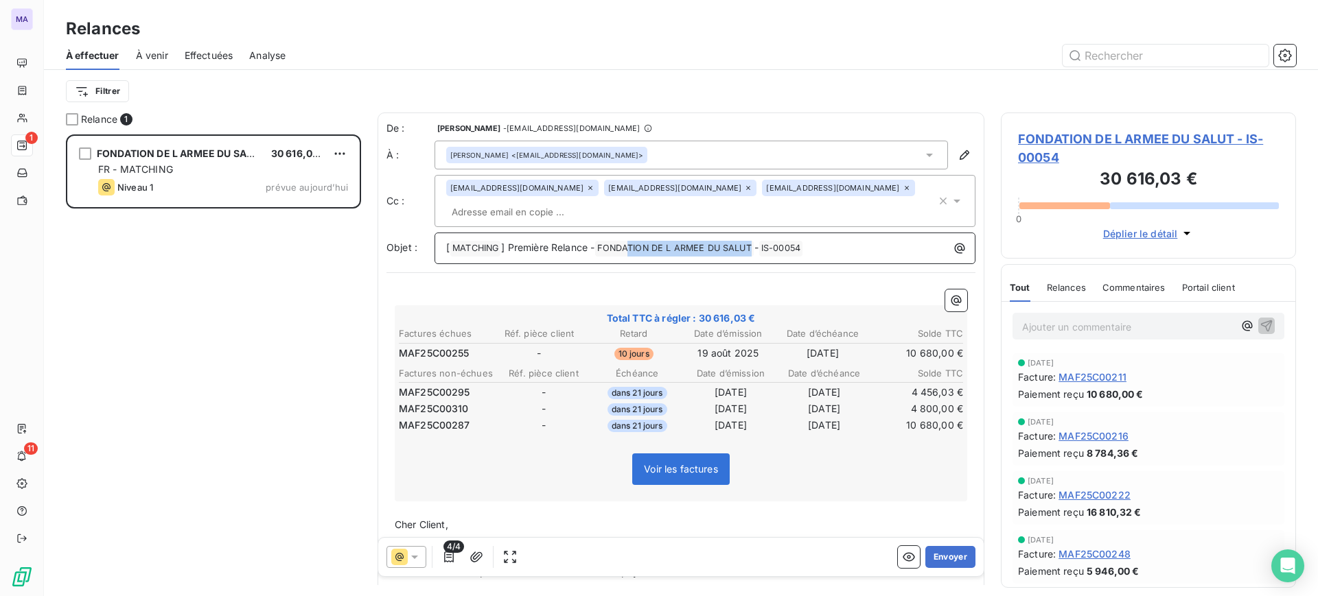
click at [753, 255] on span "FONDATION DE L ARMEE DU SALUT ﻿" at bounding box center [674, 249] width 158 height 16
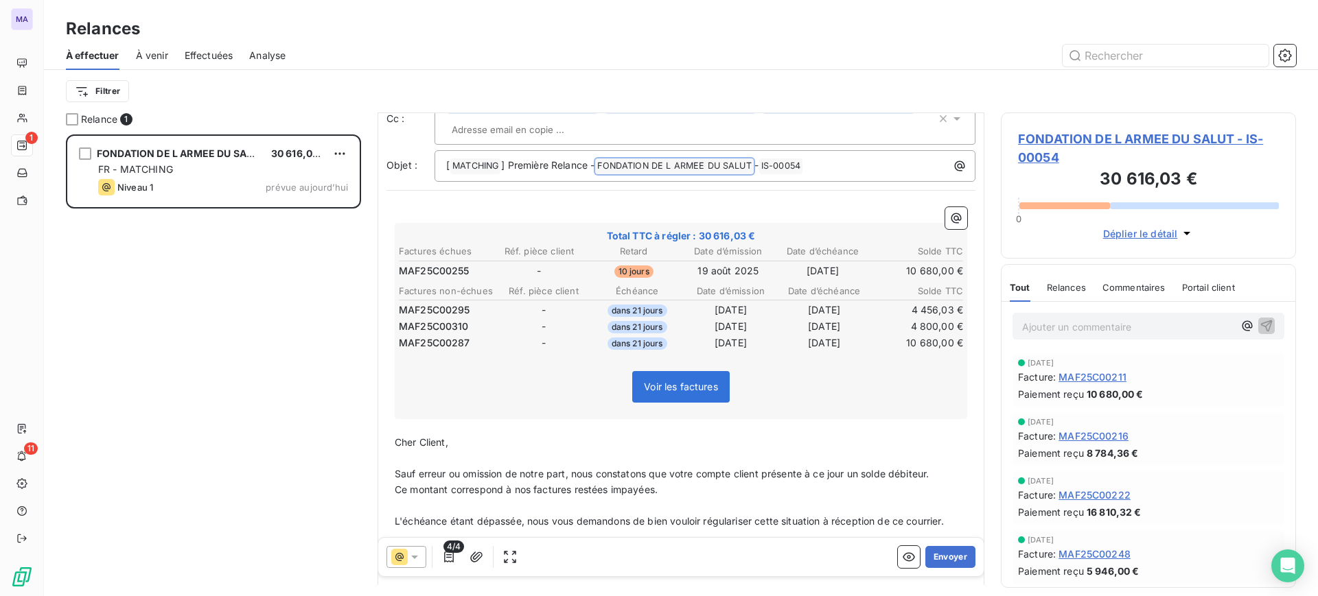
scroll to position [86, 0]
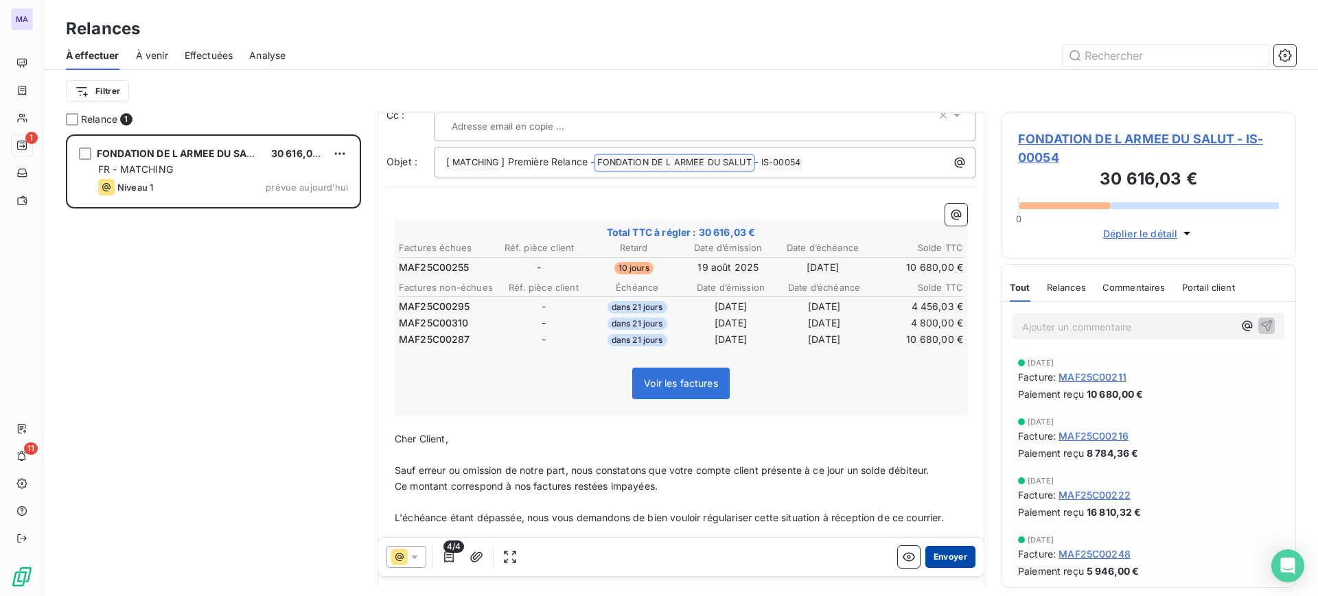
click at [957, 557] on button "Envoyer" at bounding box center [950, 557] width 50 height 22
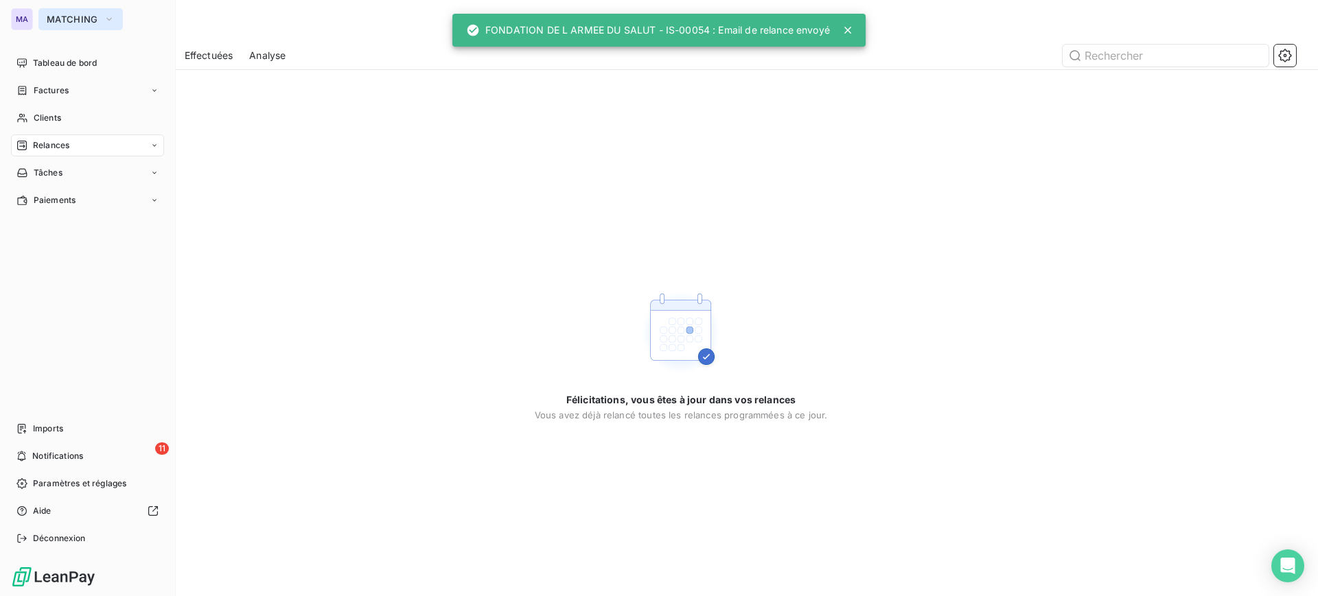
click at [57, 19] on span "MATCHING" at bounding box center [72, 19] width 51 height 11
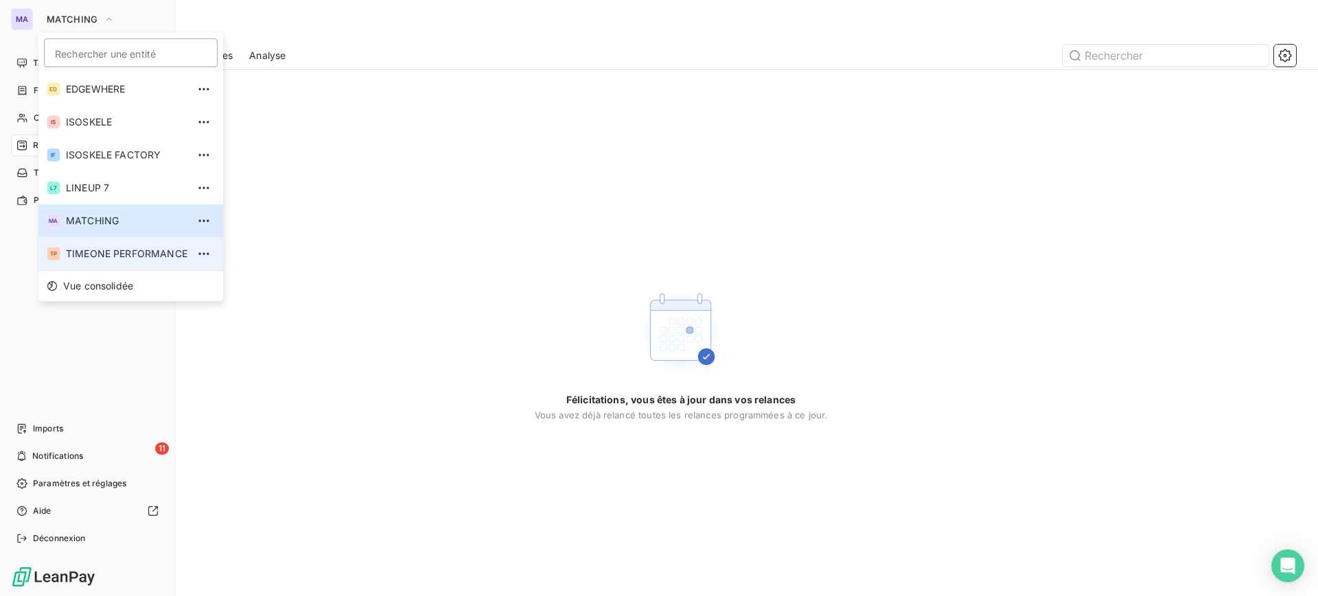
click at [109, 252] on span "TIMEONE PERFORMANCE" at bounding box center [126, 254] width 121 height 14
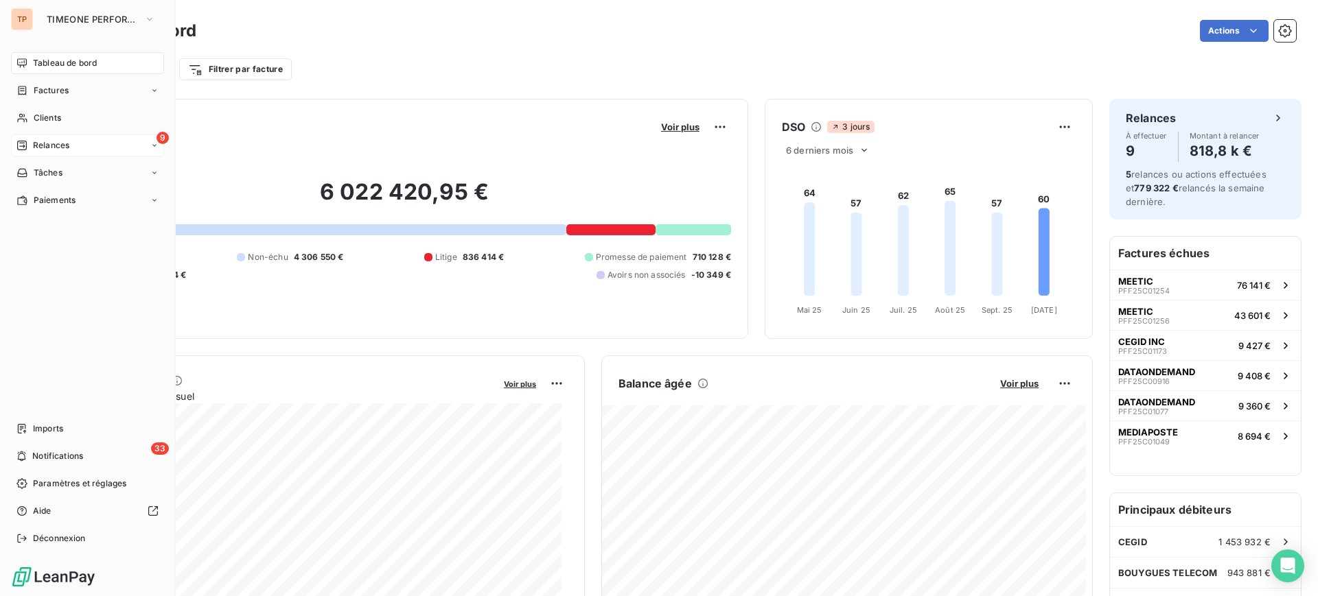
click at [117, 150] on div "9 Relances" at bounding box center [87, 146] width 153 height 22
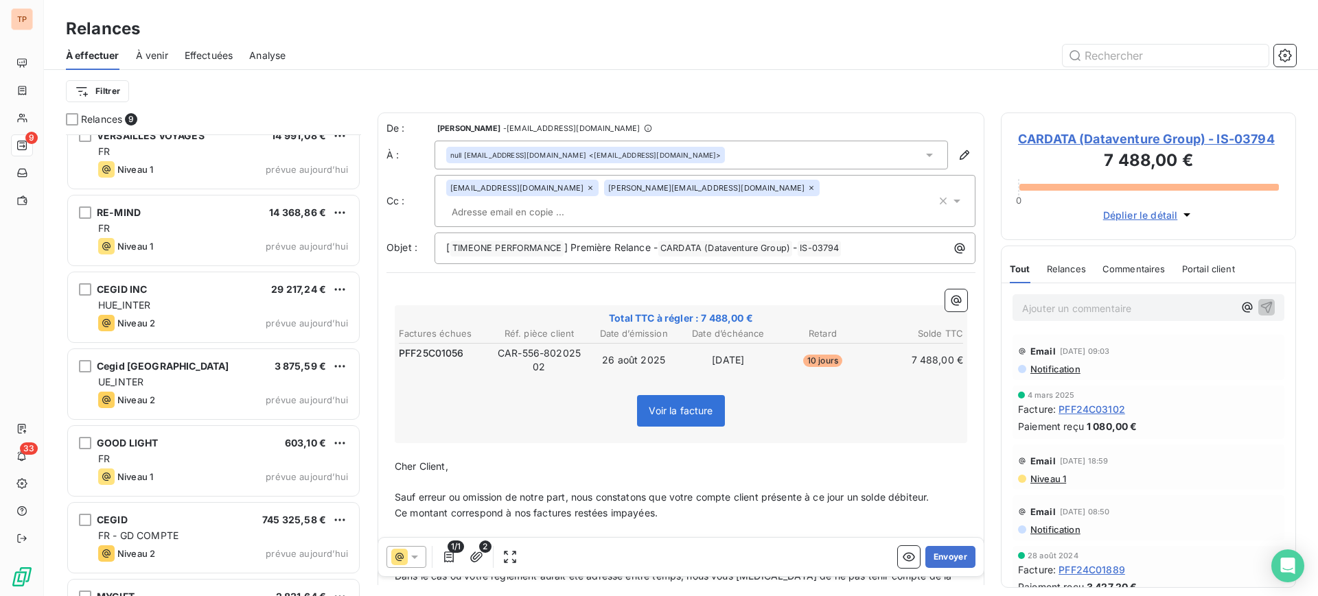
scroll to position [231, 0]
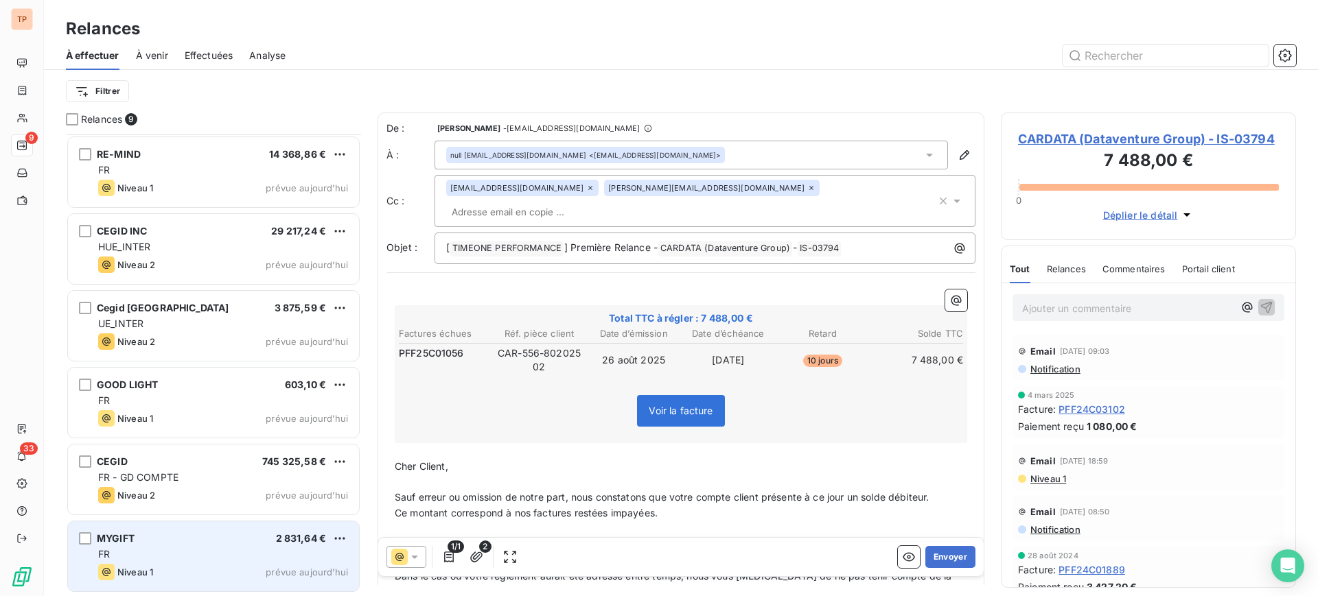
click at [227, 537] on div "MYGIFT 2 831,64 €" at bounding box center [223, 539] width 250 height 12
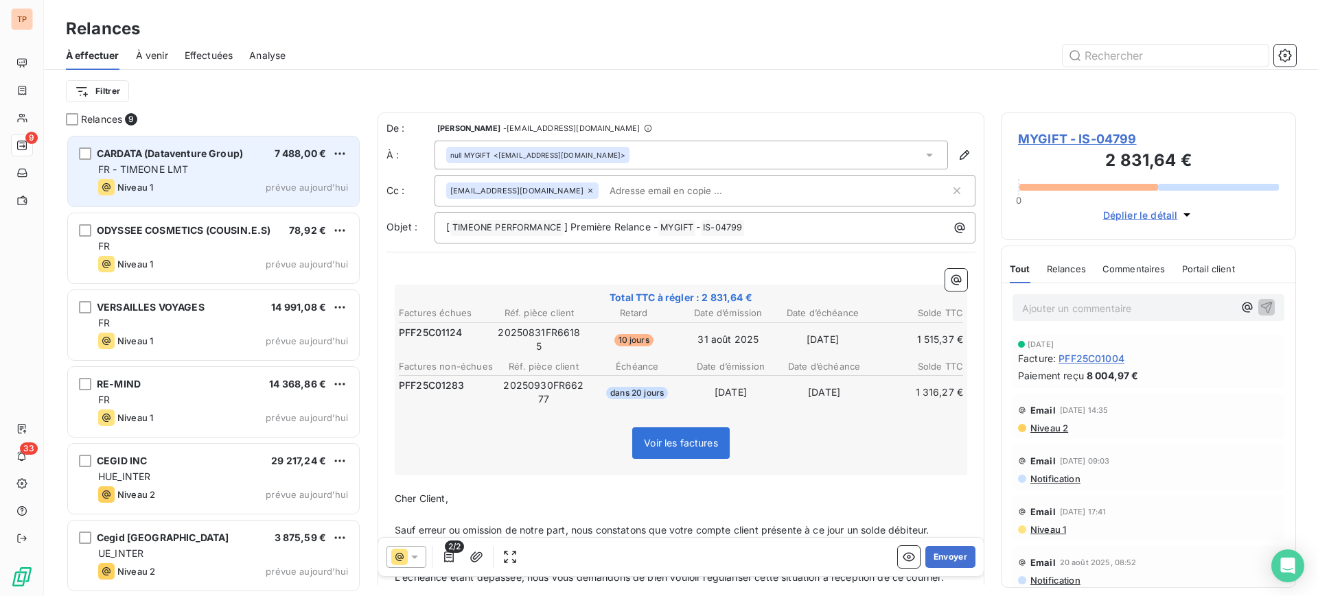
click at [218, 190] on div "Niveau 1 prévue aujourd’hui" at bounding box center [223, 187] width 250 height 16
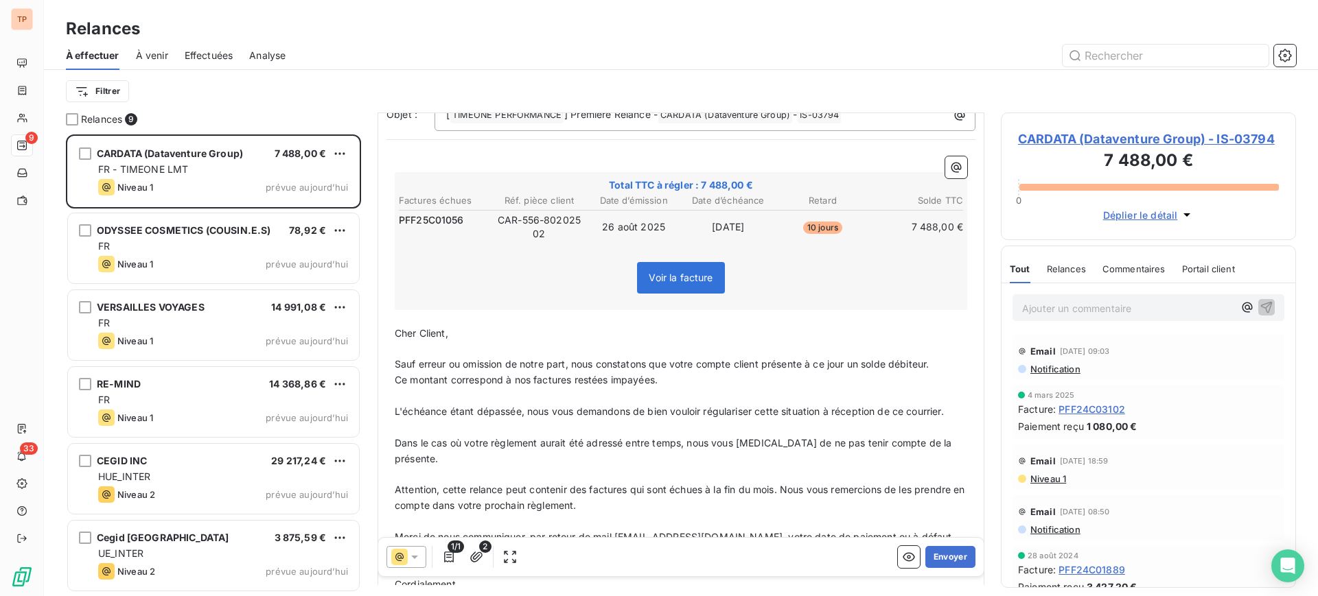
scroll to position [172, 0]
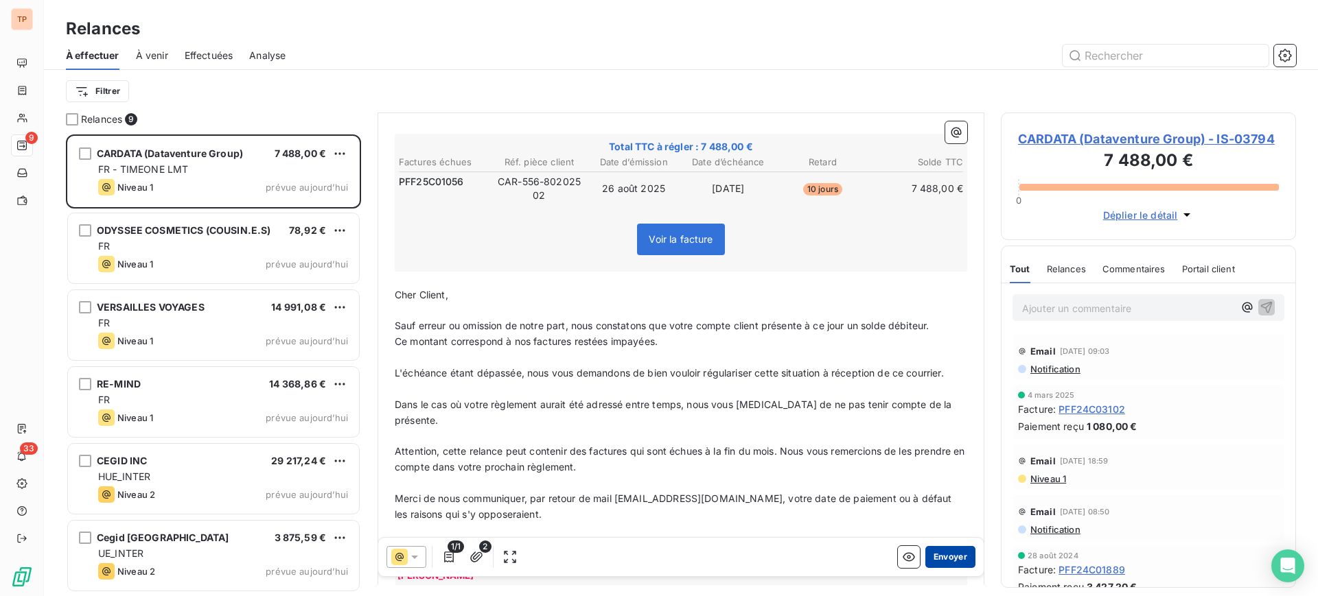
click at [930, 555] on button "Envoyer" at bounding box center [950, 557] width 50 height 22
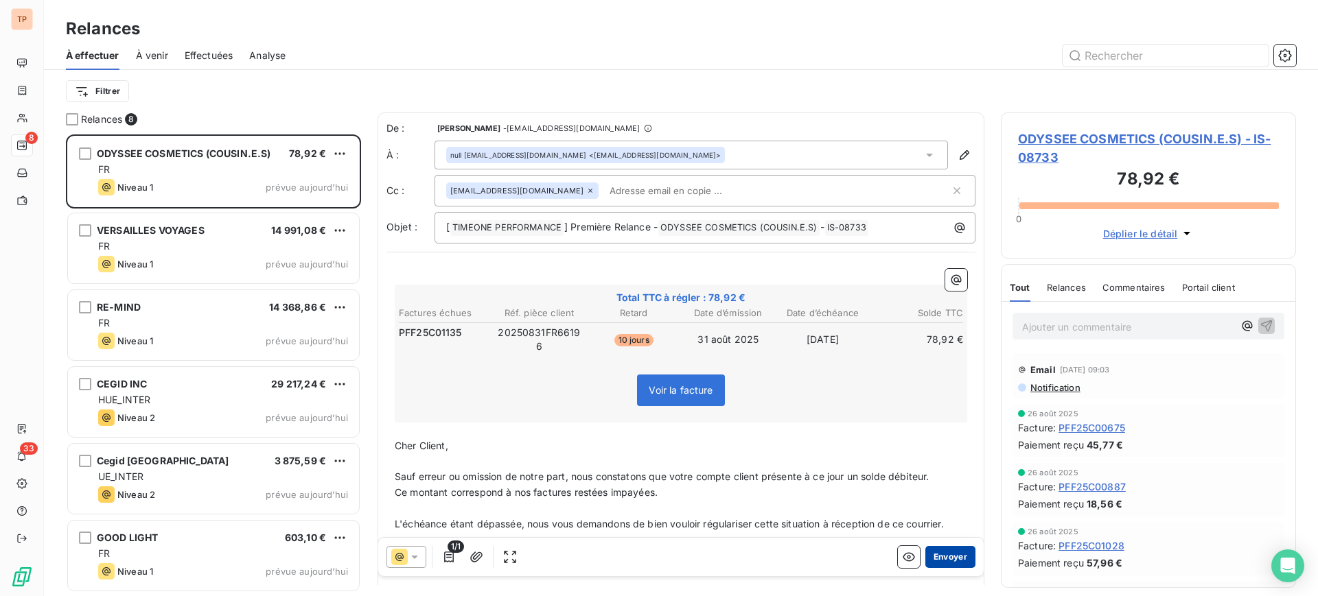
click at [934, 558] on button "Envoyer" at bounding box center [950, 557] width 50 height 22
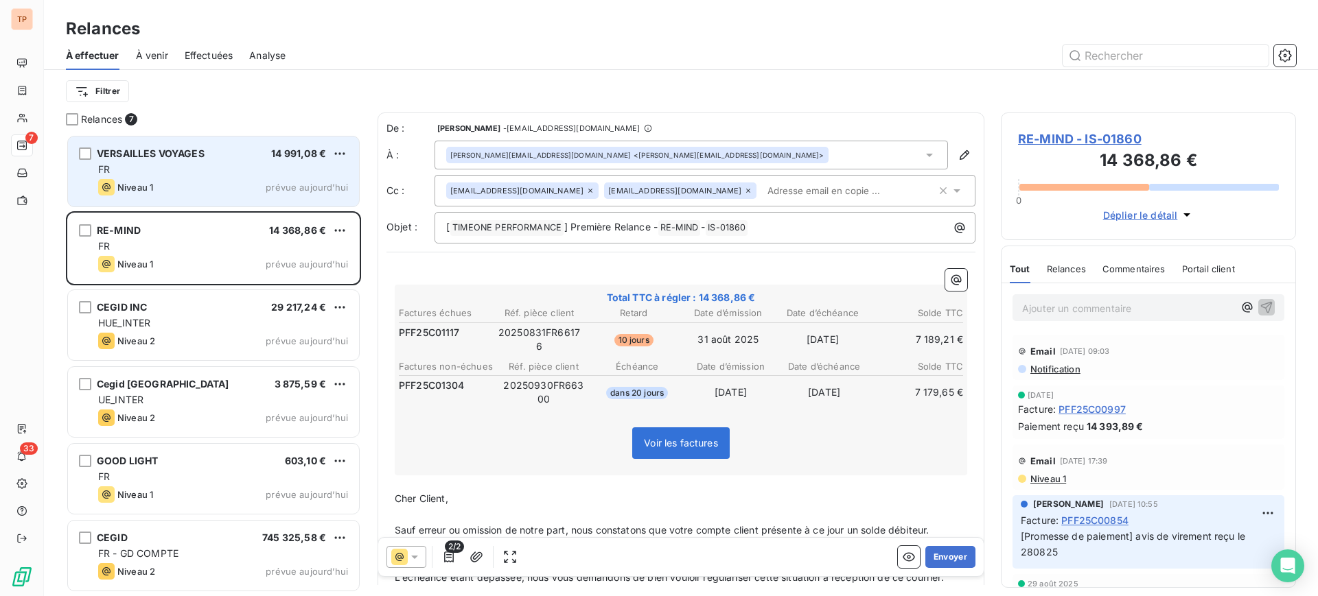
click at [236, 153] on div "VERSAILLES VOYAGES 14 991,08 €" at bounding box center [223, 154] width 250 height 12
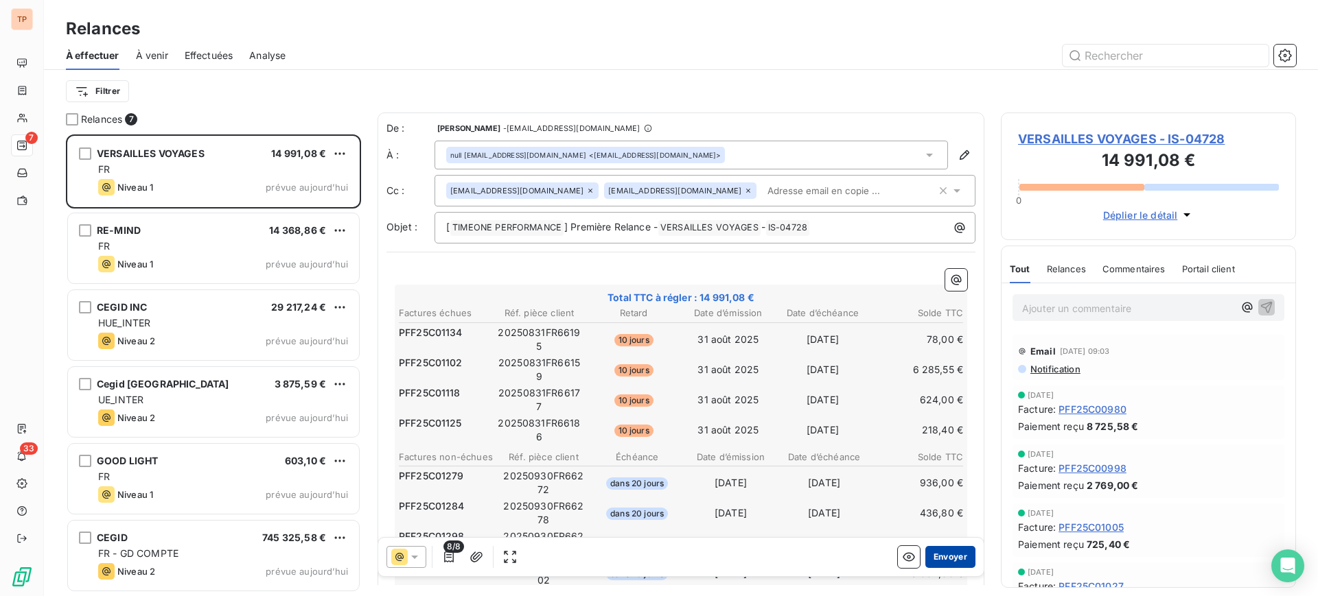
click at [939, 556] on button "Envoyer" at bounding box center [950, 557] width 50 height 22
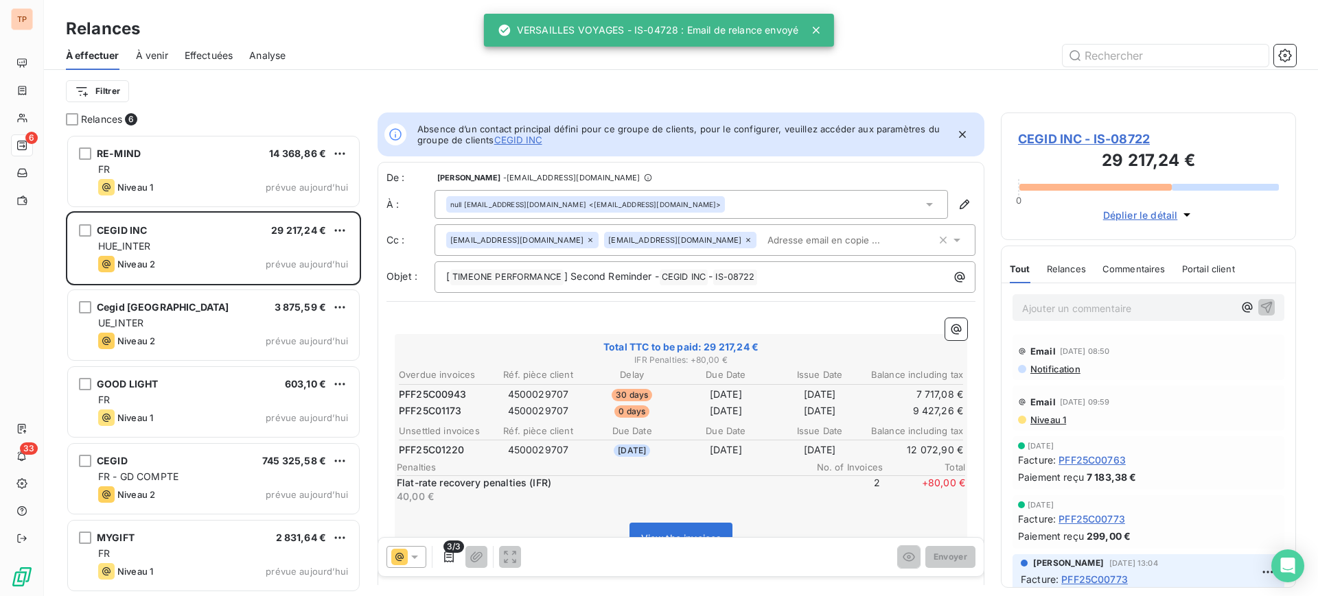
scroll to position [14, 14]
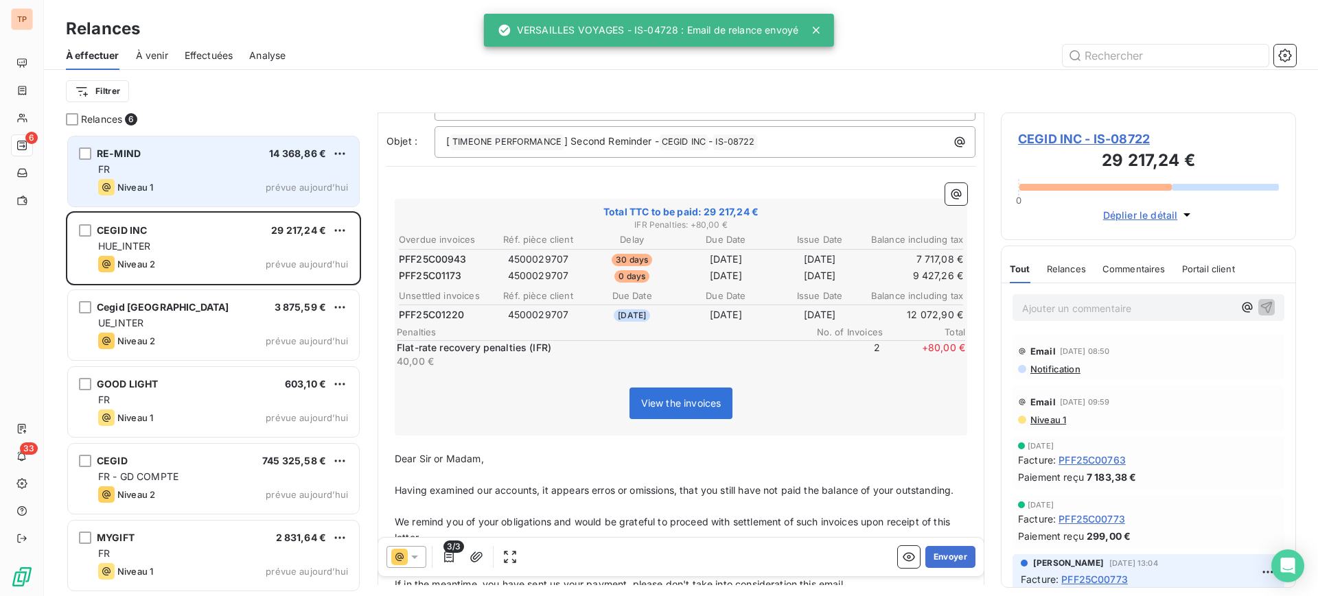
click at [266, 159] on div "RE-MIND 14 368,86 €" at bounding box center [223, 154] width 250 height 12
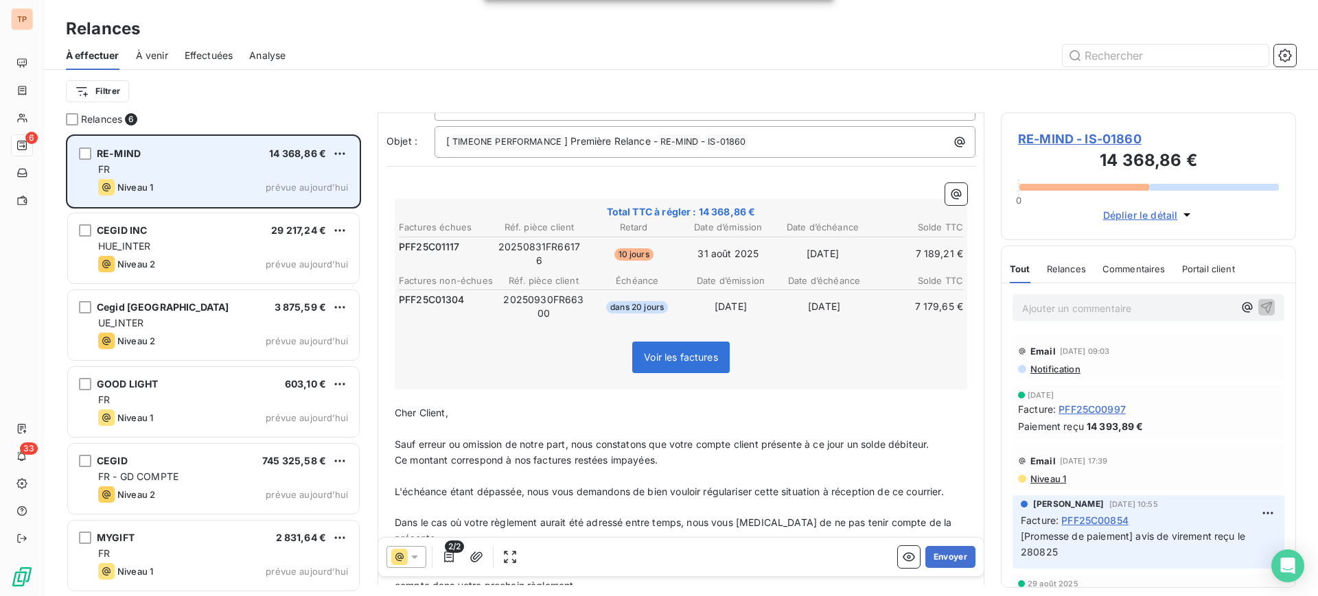
scroll to position [37, 0]
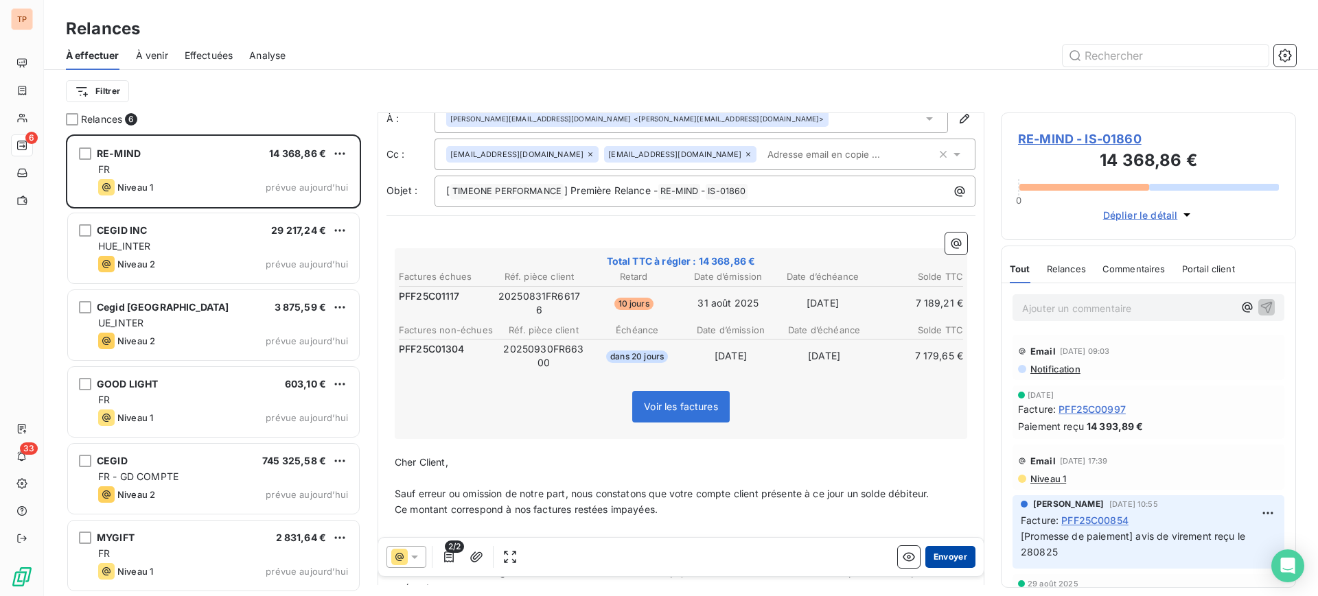
click at [958, 557] on button "Envoyer" at bounding box center [950, 557] width 50 height 22
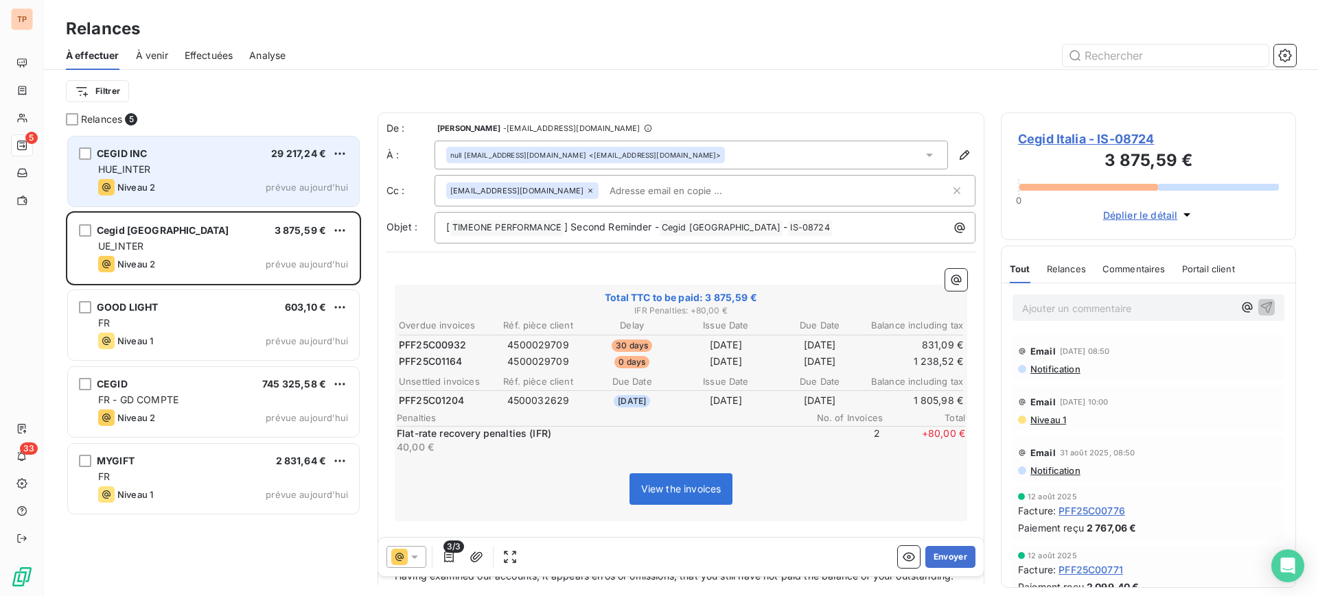
click at [286, 189] on span "prévue aujourd’hui" at bounding box center [307, 187] width 82 height 11
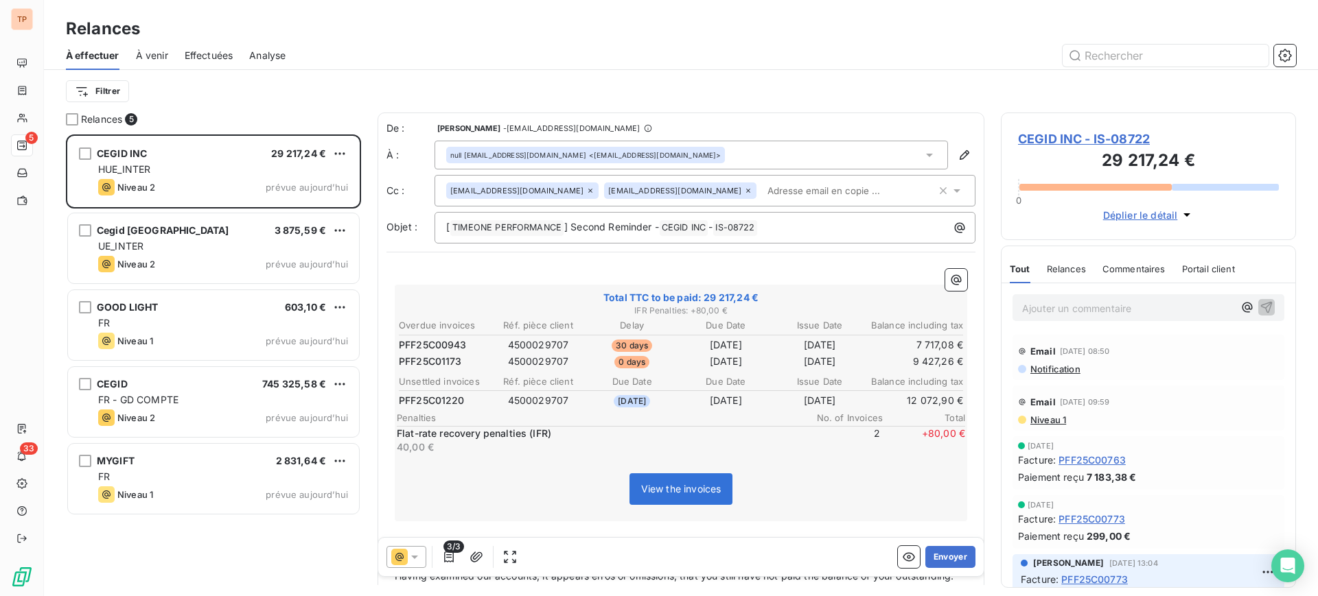
drag, startPoint x: 730, startPoint y: 349, endPoint x: 857, endPoint y: 359, distance: 127.4
click at [857, 359] on tbody "PFF25C00943 4500029707 30 days [DATE] [DATE] 7 717,08 € PFF25C01173 4500029707 …" at bounding box center [681, 351] width 566 height 35
click at [928, 559] on button "Envoyer" at bounding box center [950, 557] width 50 height 22
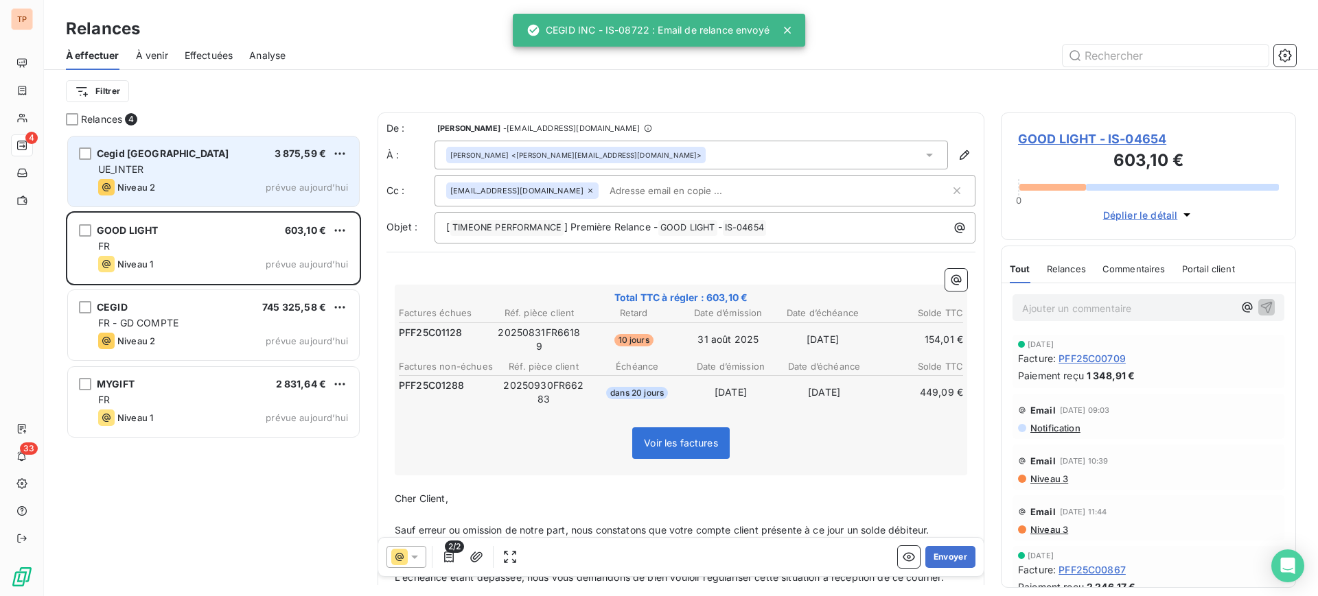
drag, startPoint x: 244, startPoint y: 149, endPoint x: 252, endPoint y: 150, distance: 8.4
click at [244, 149] on div "Cegid Italia 3 875,59 €" at bounding box center [223, 154] width 250 height 12
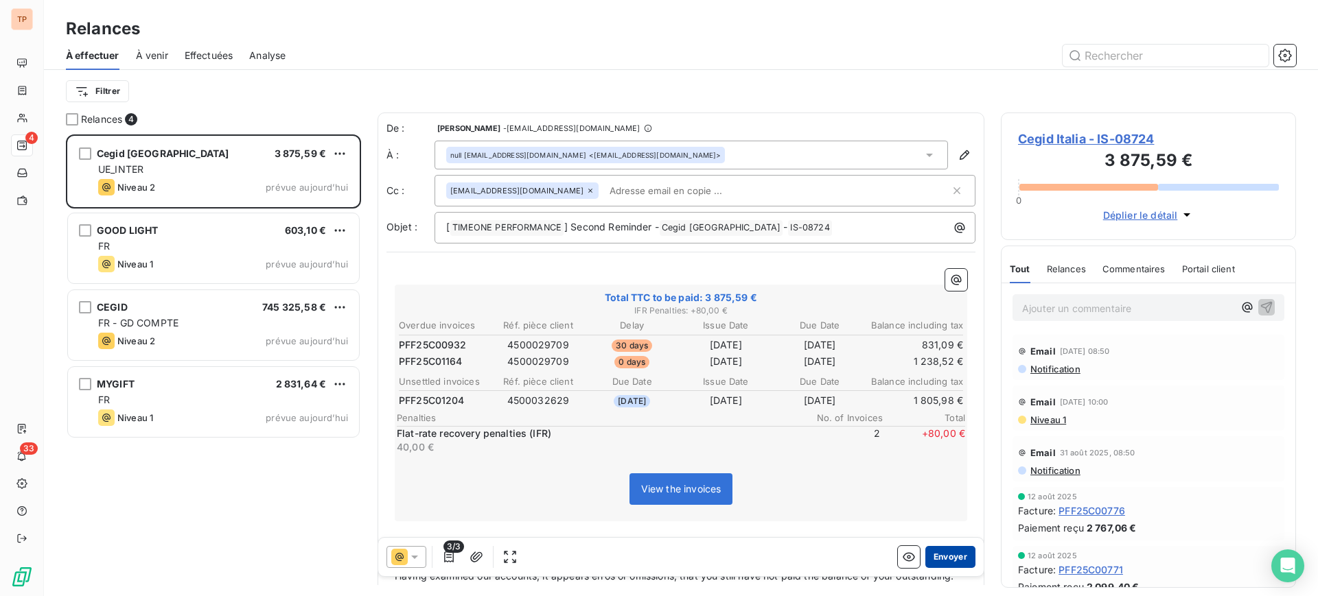
click at [925, 559] on button "Envoyer" at bounding box center [950, 557] width 50 height 22
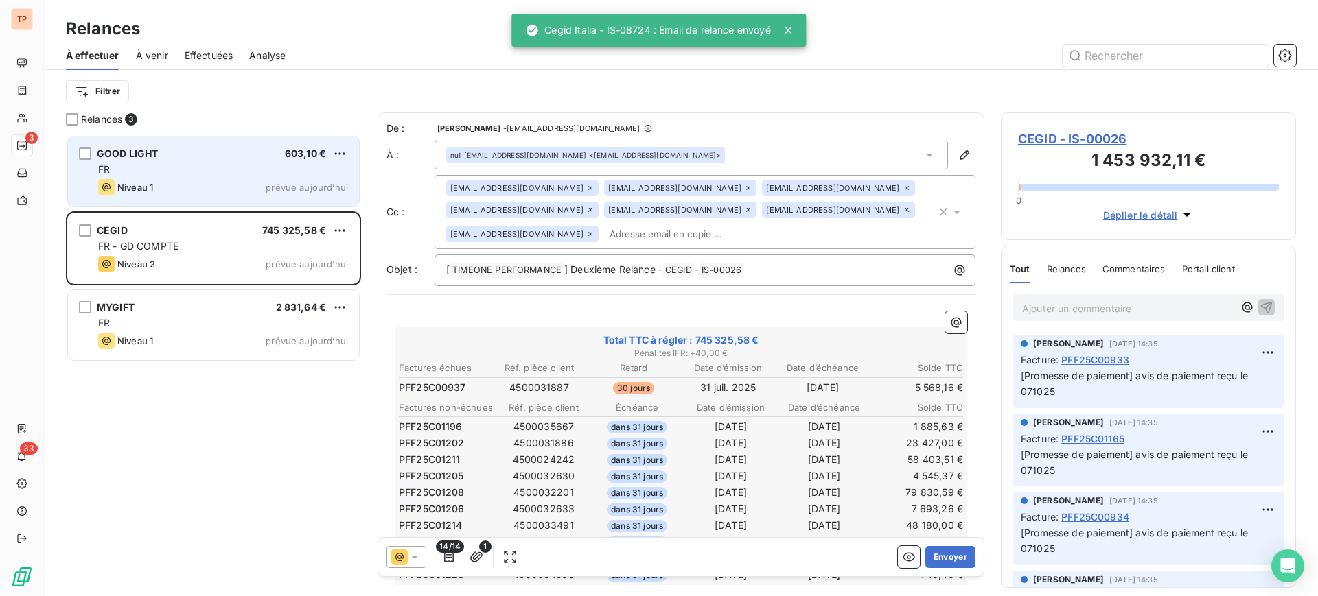
click at [273, 172] on div "FR" at bounding box center [223, 170] width 250 height 14
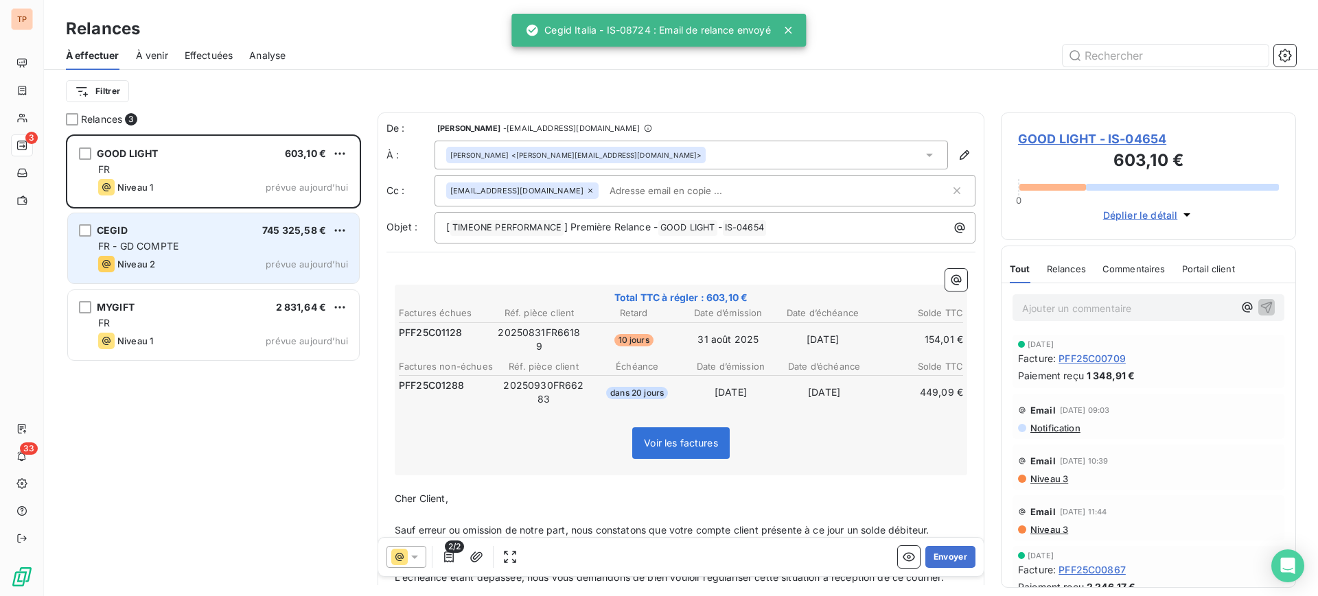
drag, startPoint x: 251, startPoint y: 231, endPoint x: 278, endPoint y: 242, distance: 28.7
click at [252, 231] on div "CEGID 745 325,58 €" at bounding box center [223, 230] width 250 height 12
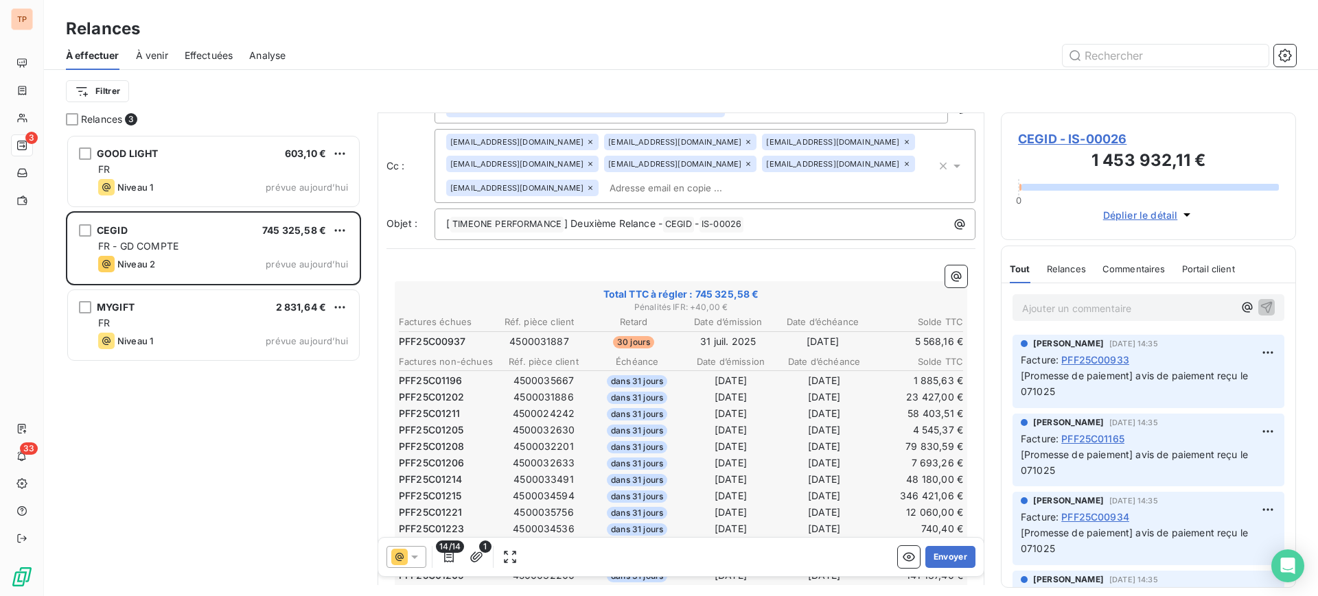
scroll to position [86, 0]
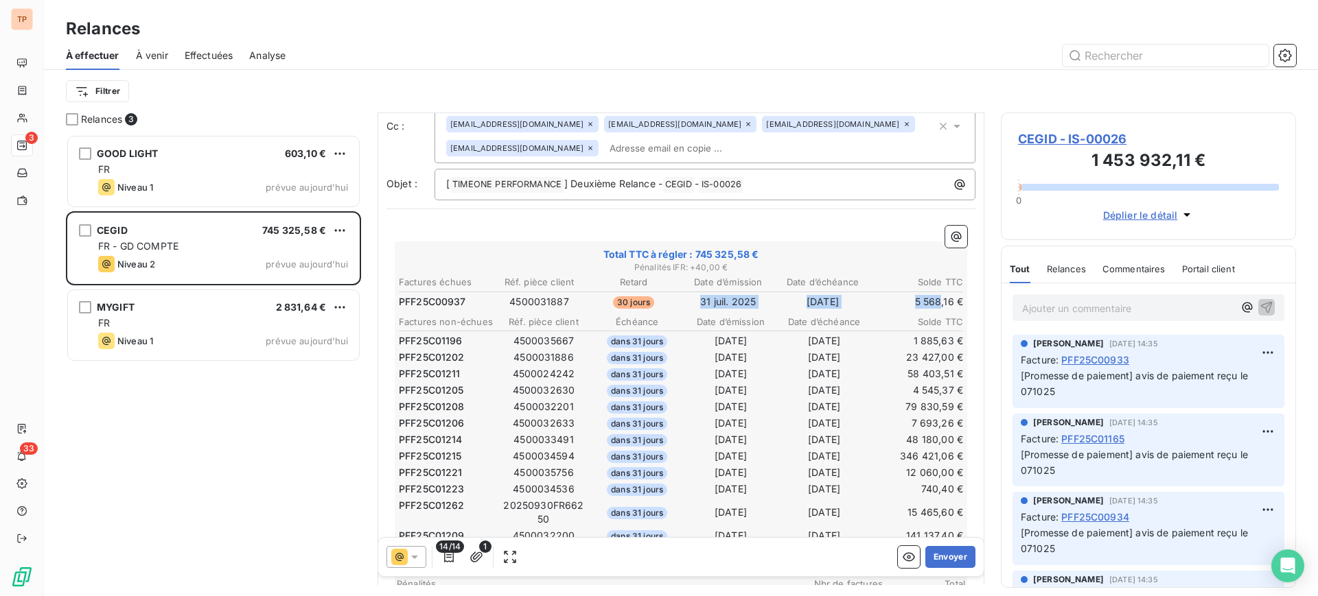
drag, startPoint x: 660, startPoint y: 303, endPoint x: 929, endPoint y: 301, distance: 269.1
click at [929, 301] on tr "PFF25C00937 4500031887 30 jours [DATE] [DATE] 5 568,16 €" at bounding box center [681, 301] width 566 height 15
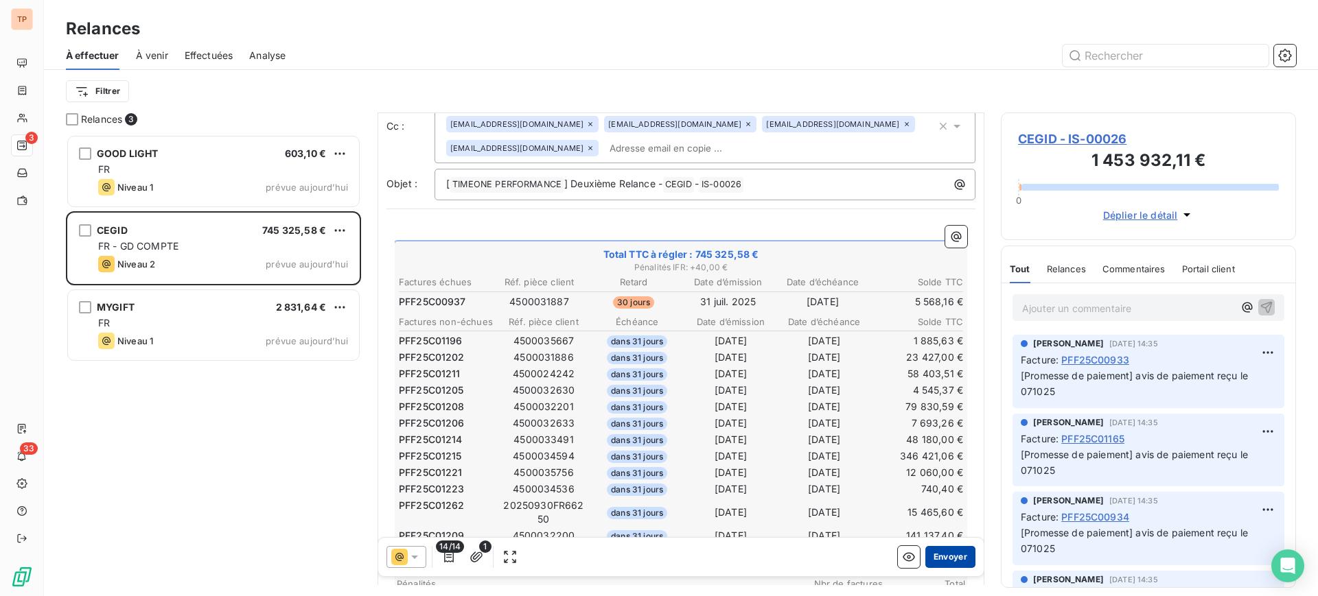
click at [927, 550] on button "Envoyer" at bounding box center [950, 557] width 50 height 22
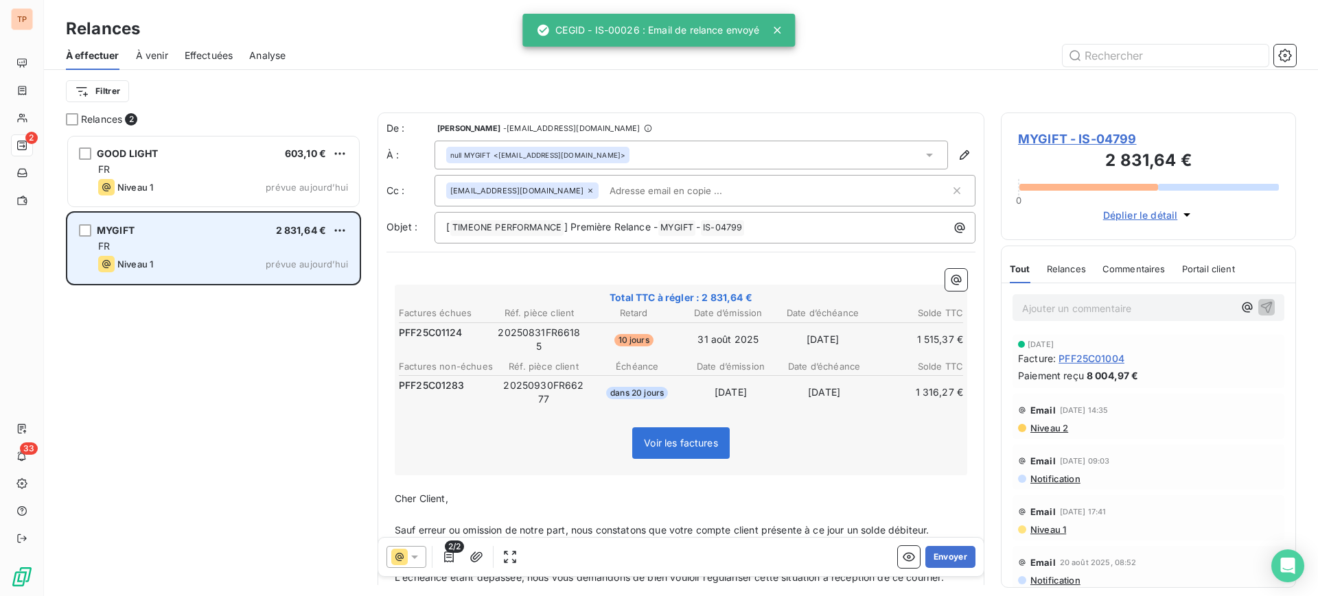
click at [233, 255] on div "MYGIFT 2 831,64 € FR Niveau 1 prévue [DATE]" at bounding box center [213, 248] width 291 height 70
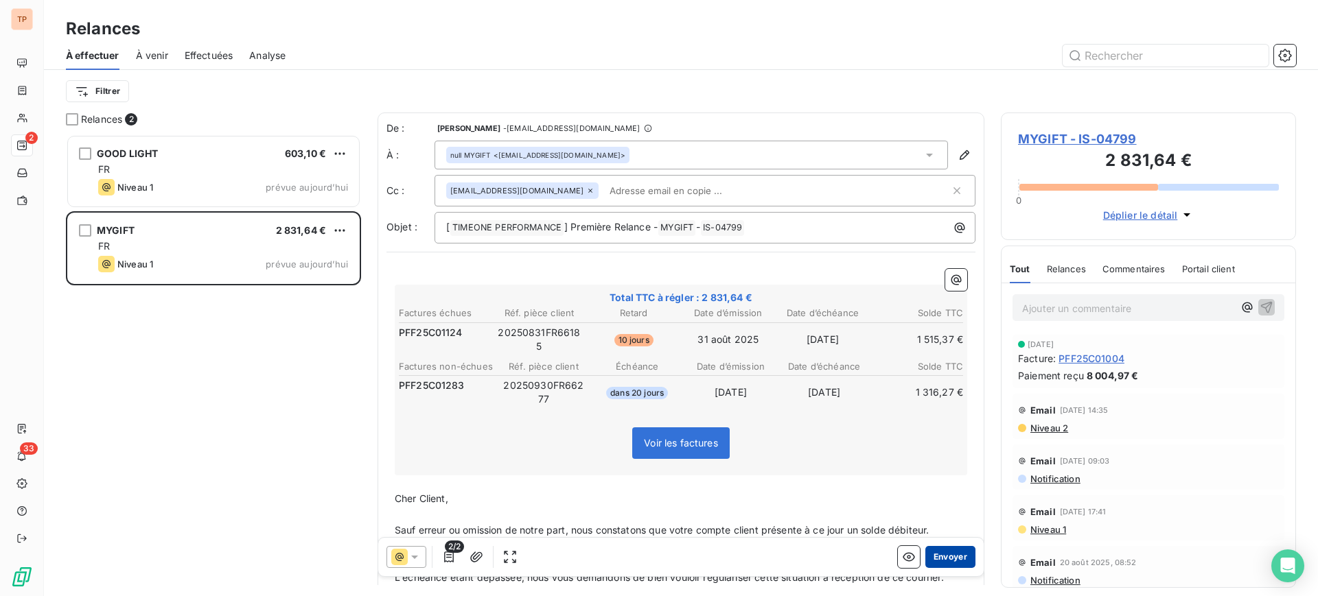
click at [951, 557] on button "Envoyer" at bounding box center [950, 557] width 50 height 22
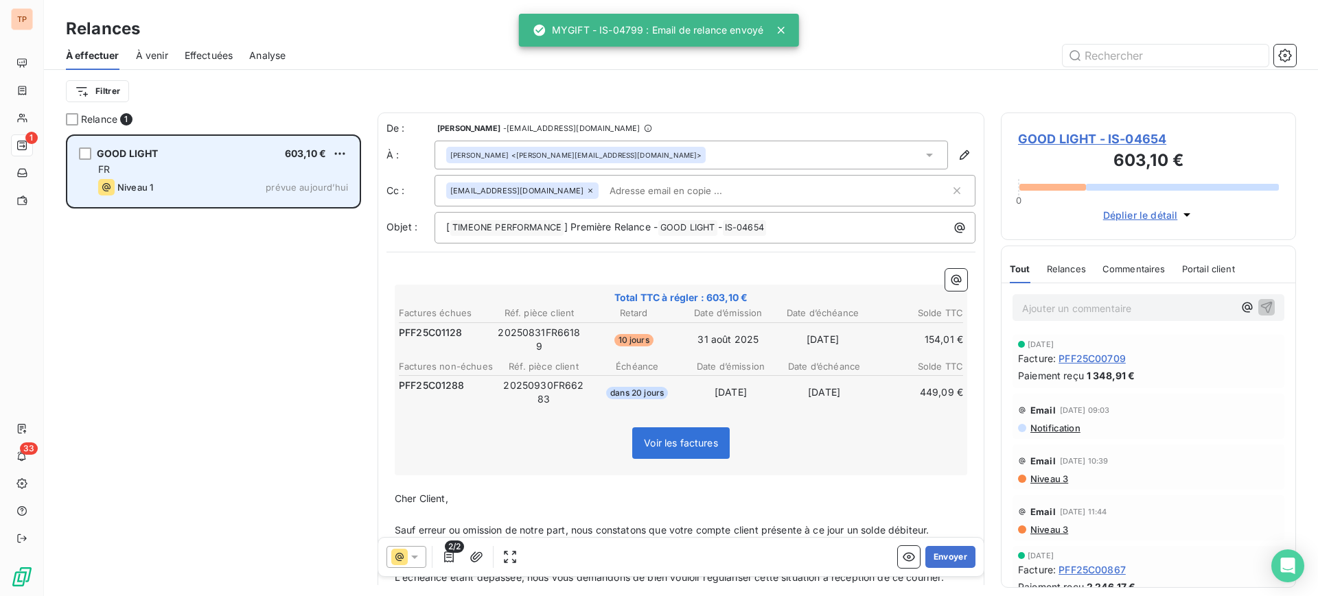
click at [201, 153] on div "GOOD LIGHT 603,10 €" at bounding box center [223, 154] width 250 height 12
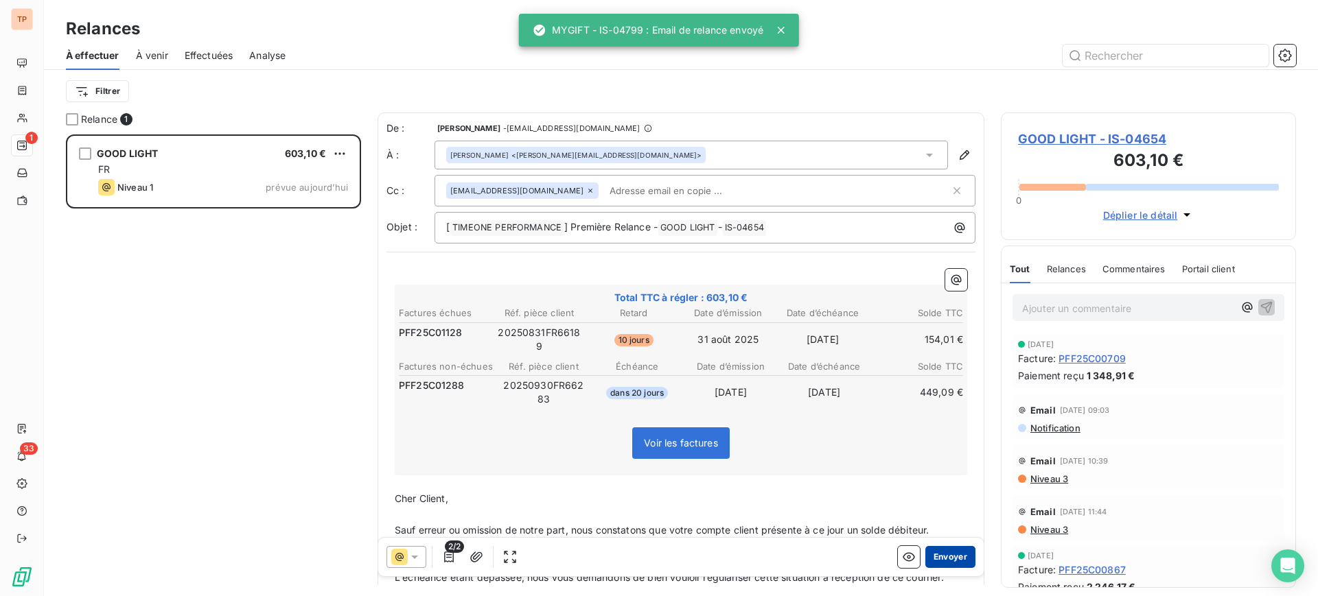
click at [925, 560] on button "Envoyer" at bounding box center [950, 557] width 50 height 22
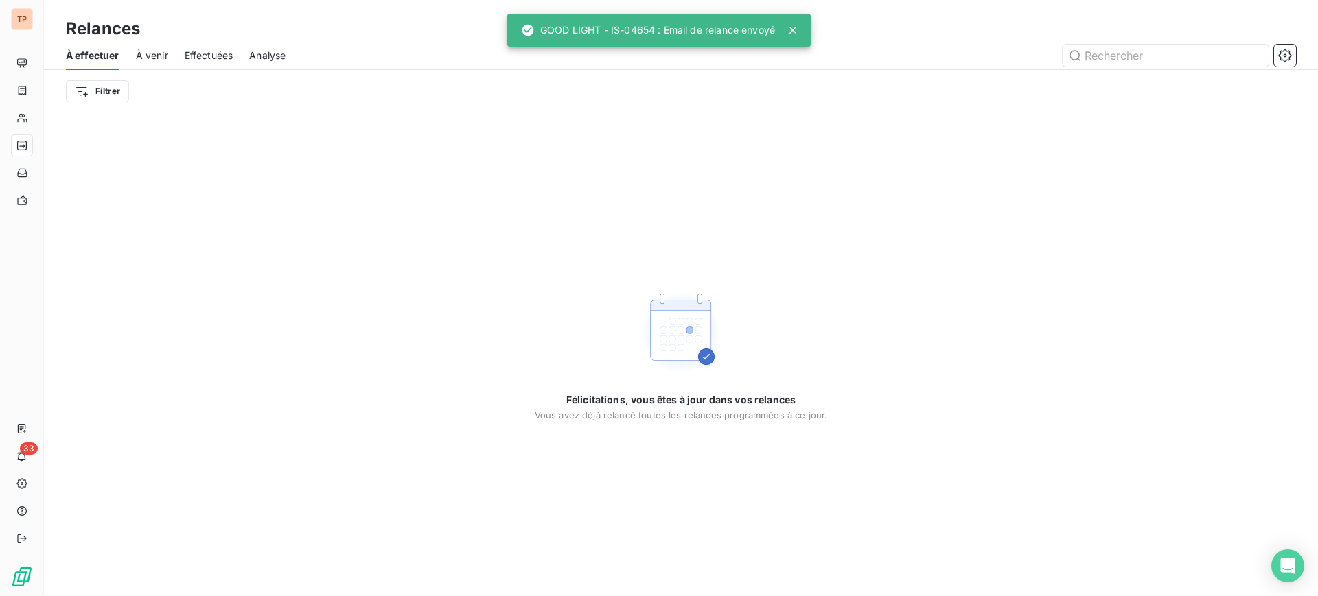
click at [771, 592] on div "Félicitations, vous êtes à jour dans vos relances Vous avez déjà relancé toutes…" at bounding box center [681, 355] width 1274 height 484
